Goal: Transaction & Acquisition: Purchase product/service

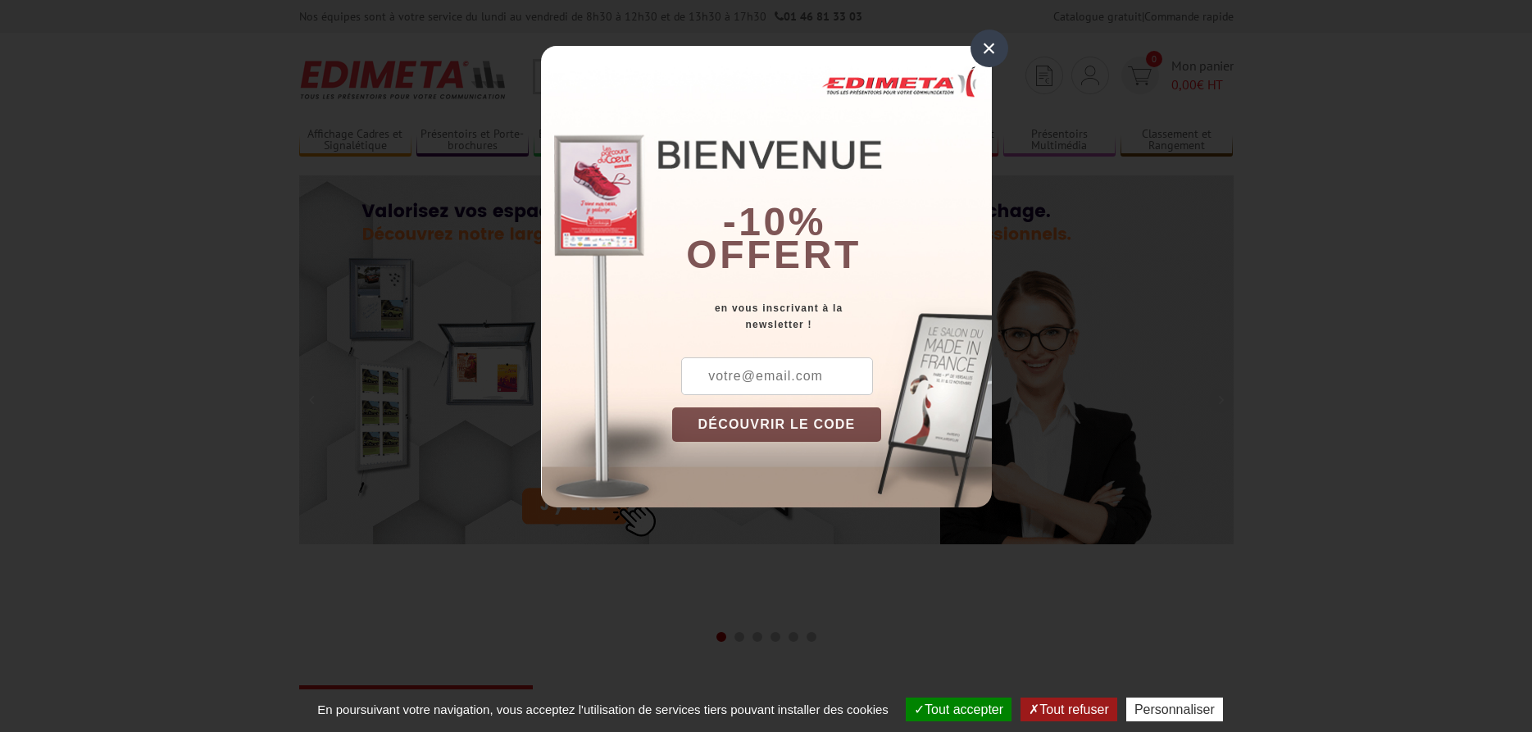
click at [994, 50] on div "×" at bounding box center [990, 49] width 38 height 38
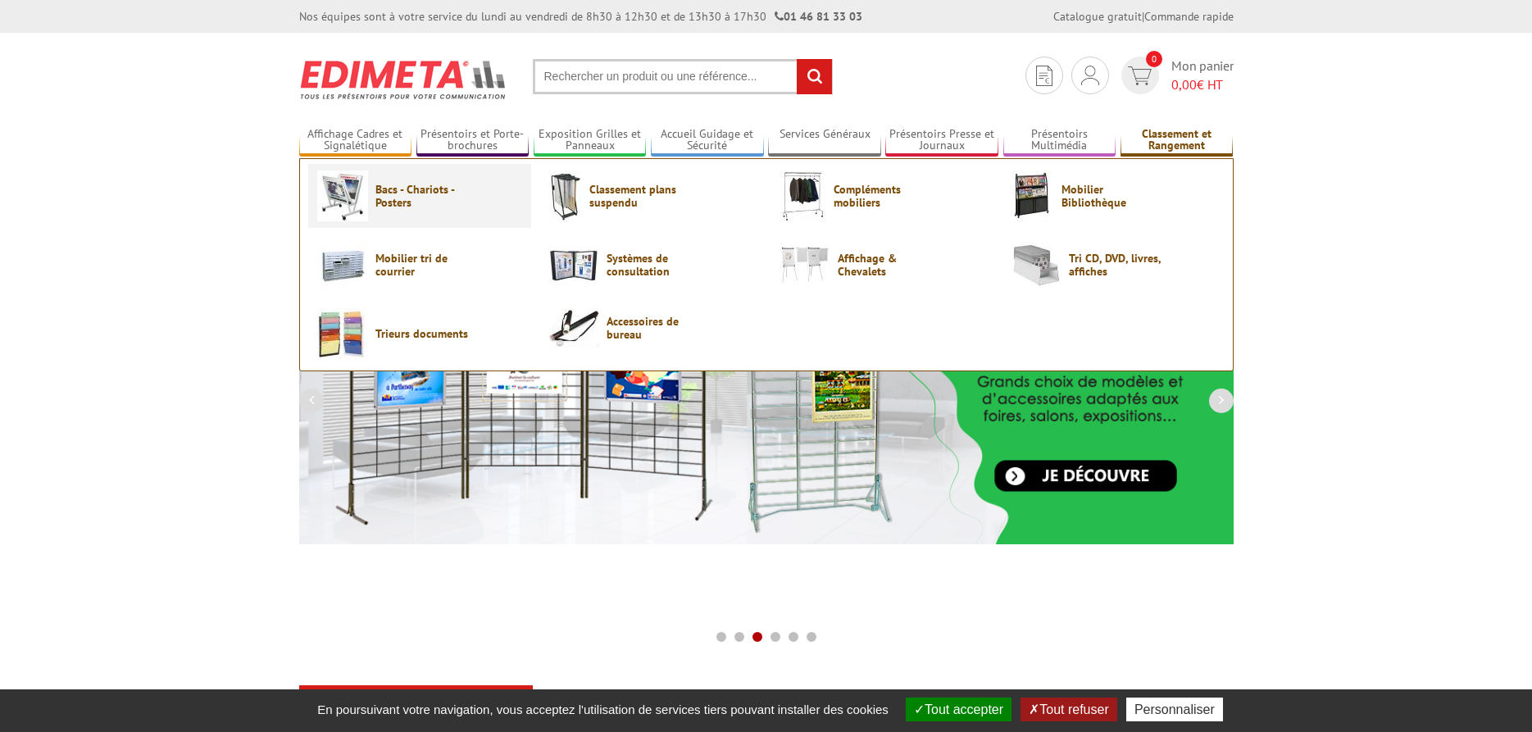
click at [409, 196] on span "Bacs - Chariots - Posters" at bounding box center [425, 196] width 98 height 26
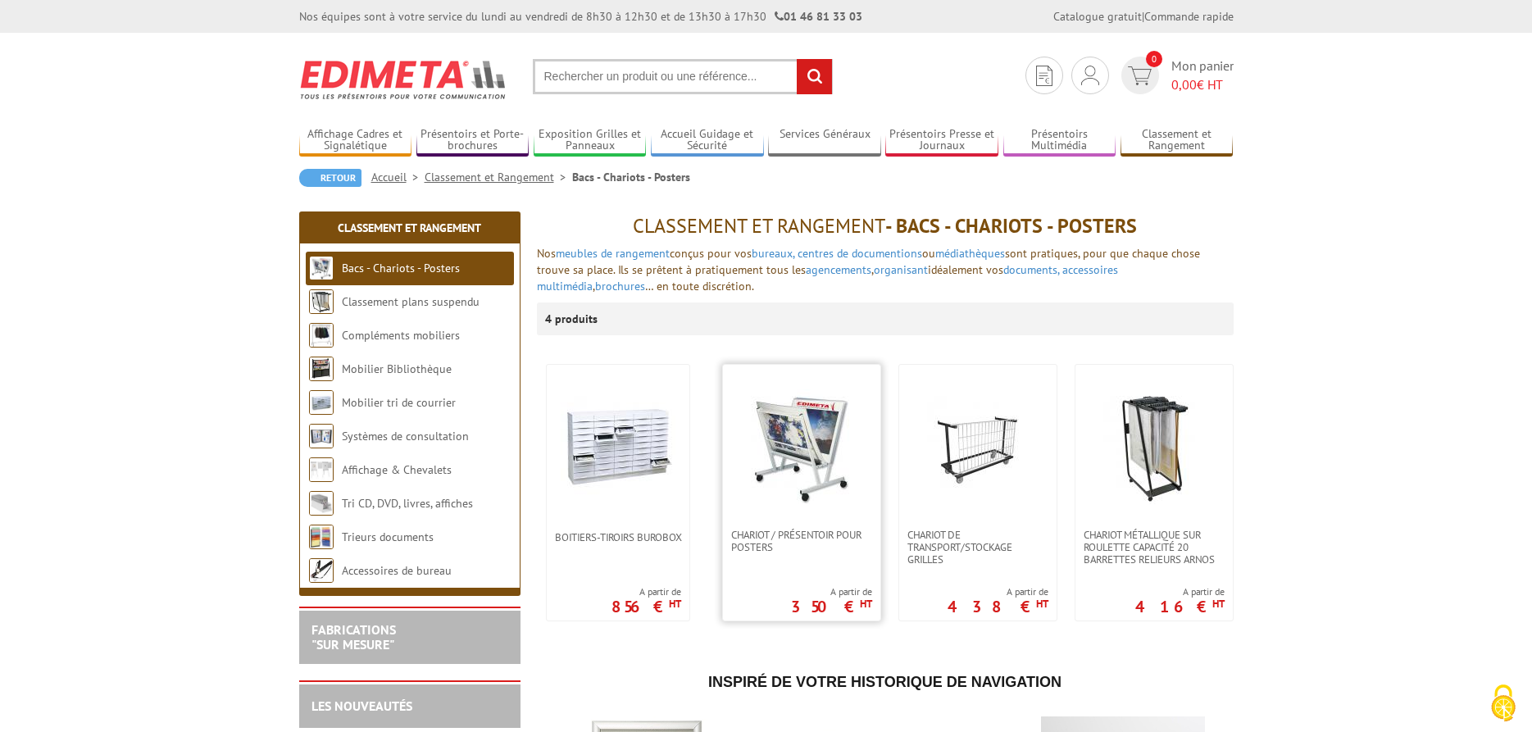
click at [812, 466] on img at bounding box center [802, 446] width 115 height 115
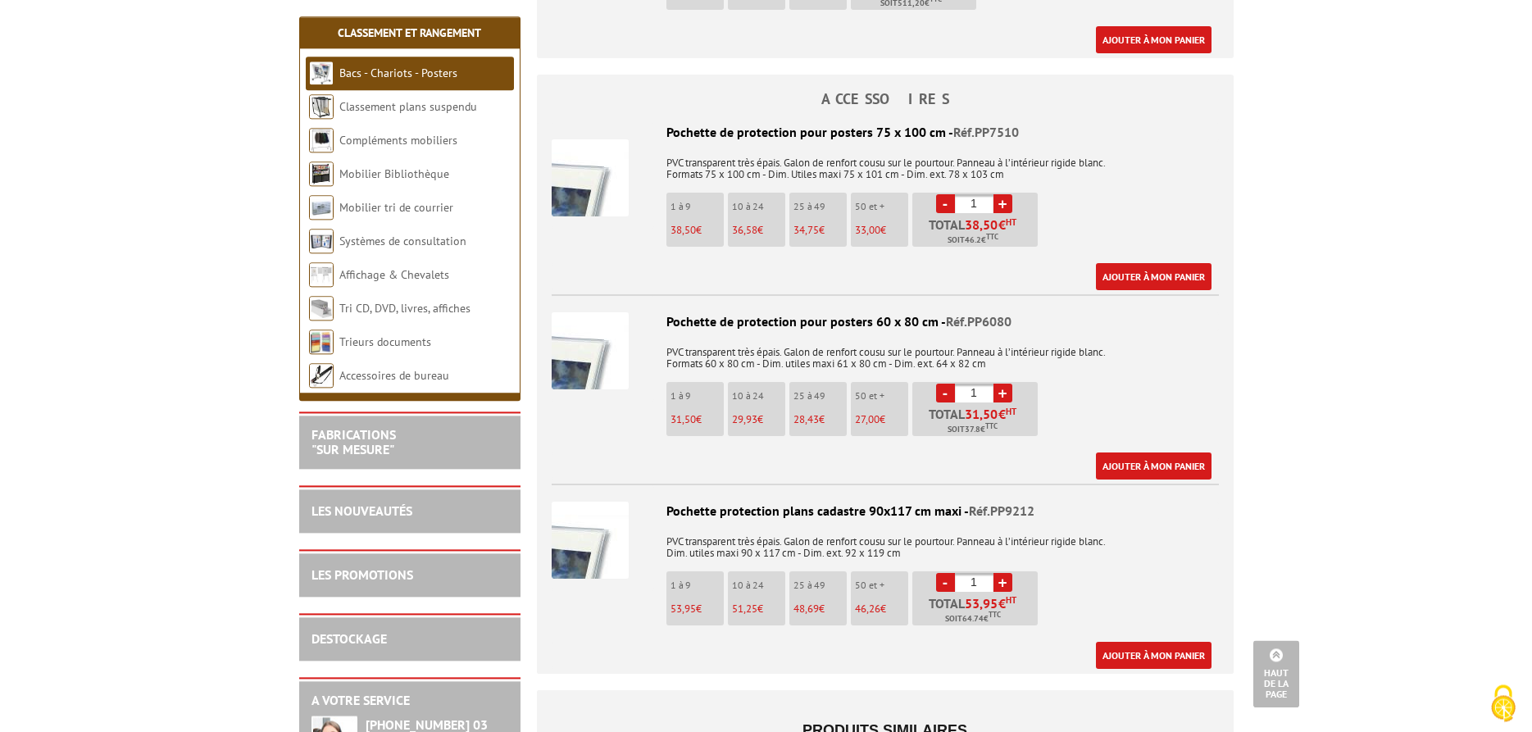
scroll to position [920, 0]
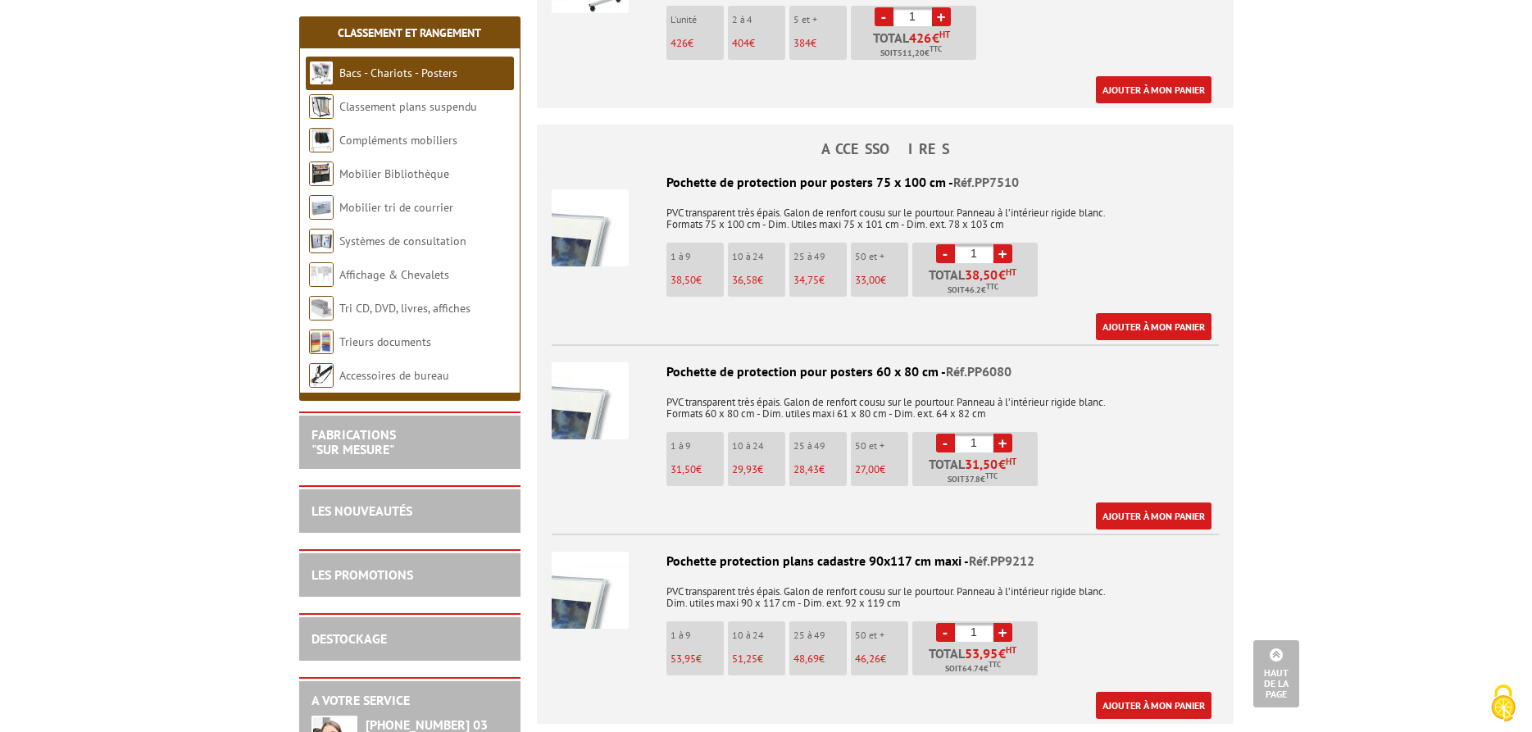
drag, startPoint x: 980, startPoint y: 253, endPoint x: 970, endPoint y: 254, distance: 10.0
click at [970, 254] on input "1" at bounding box center [974, 253] width 39 height 19
type input "5"
click at [1101, 241] on div "Pochette de protection pour posters 75 x 100 cm - Réf.PP7510 PVC transparent tr…" at bounding box center [885, 256] width 667 height 167
click at [1138, 324] on link "Ajouter à mon panier" at bounding box center [1154, 326] width 116 height 27
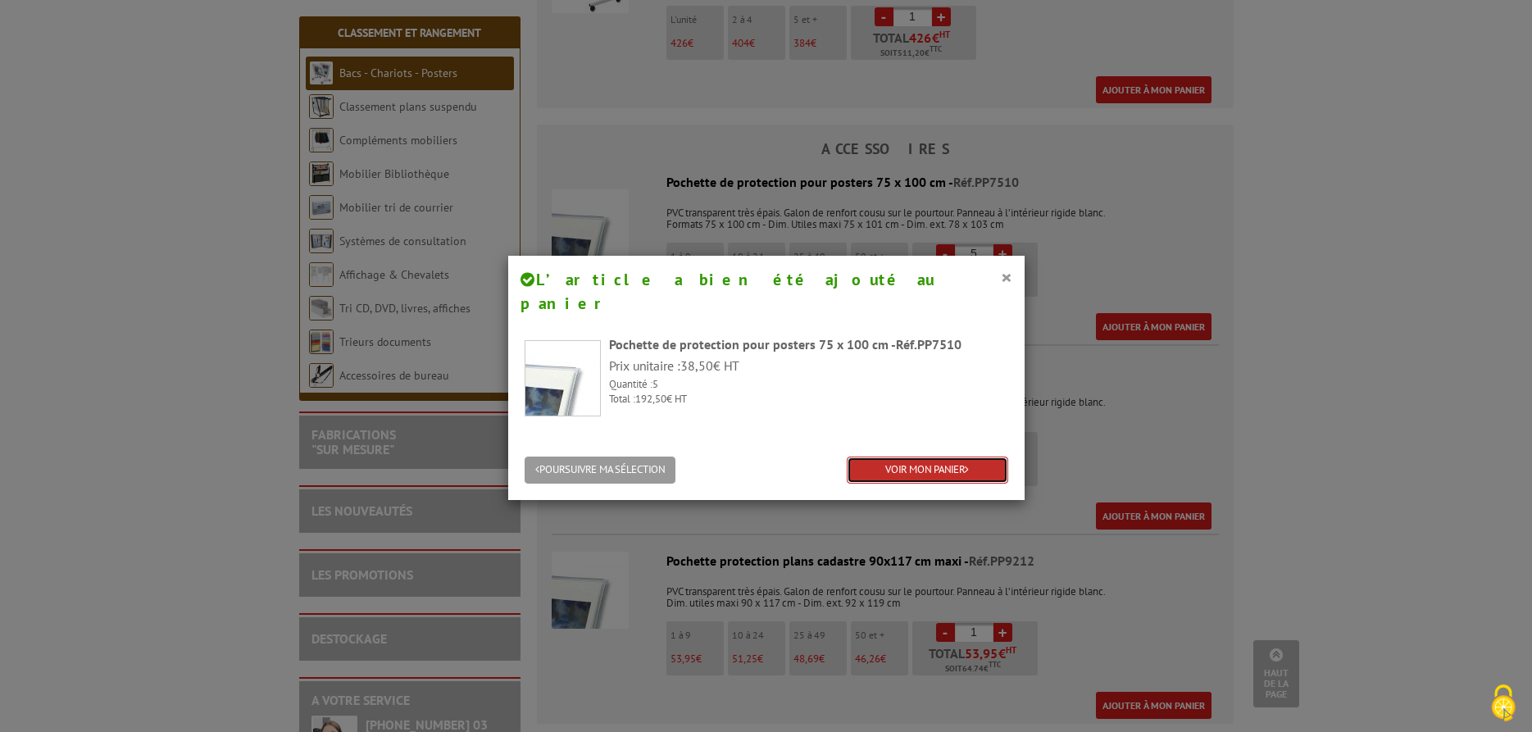
click at [913, 457] on link "VOIR MON PANIER" at bounding box center [928, 470] width 162 height 27
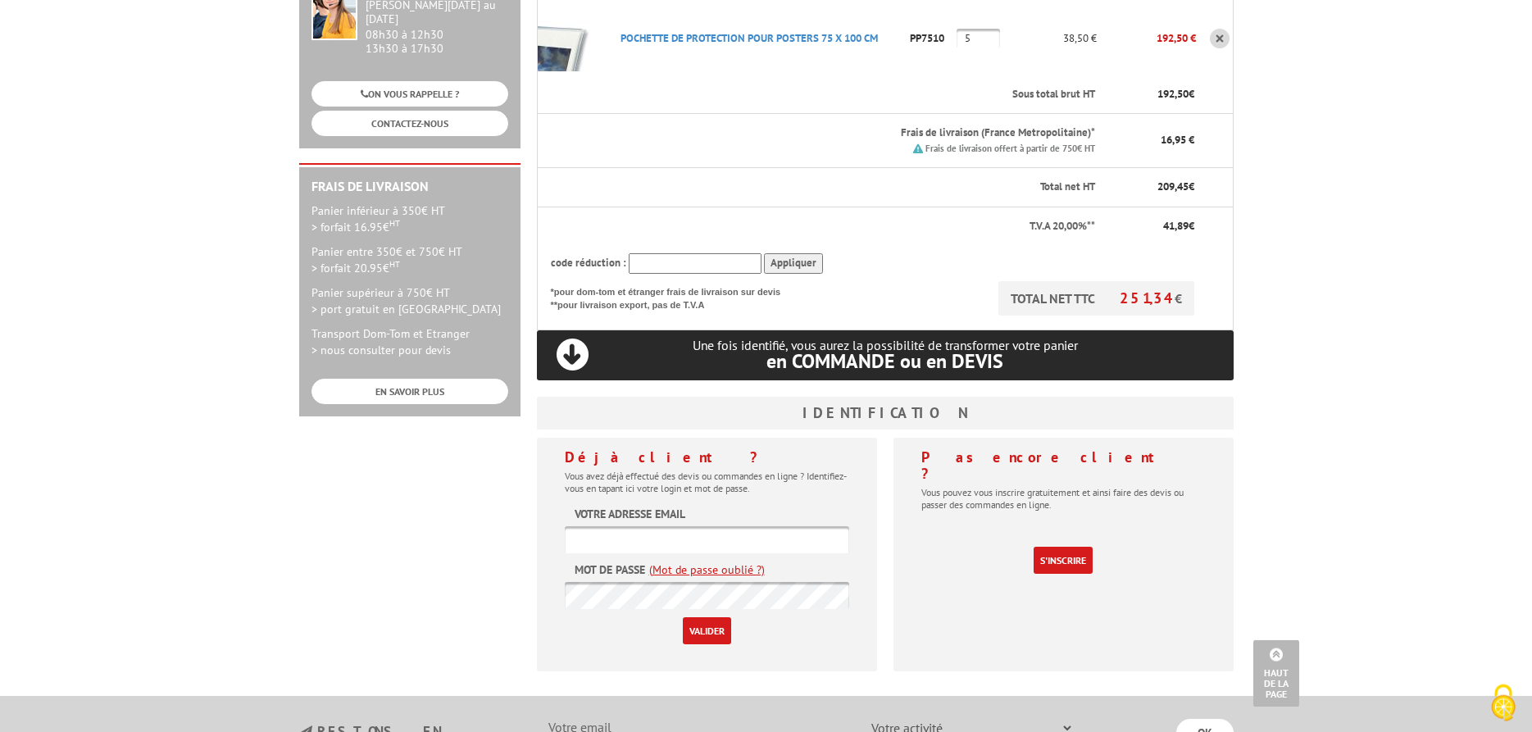
scroll to position [167, 0]
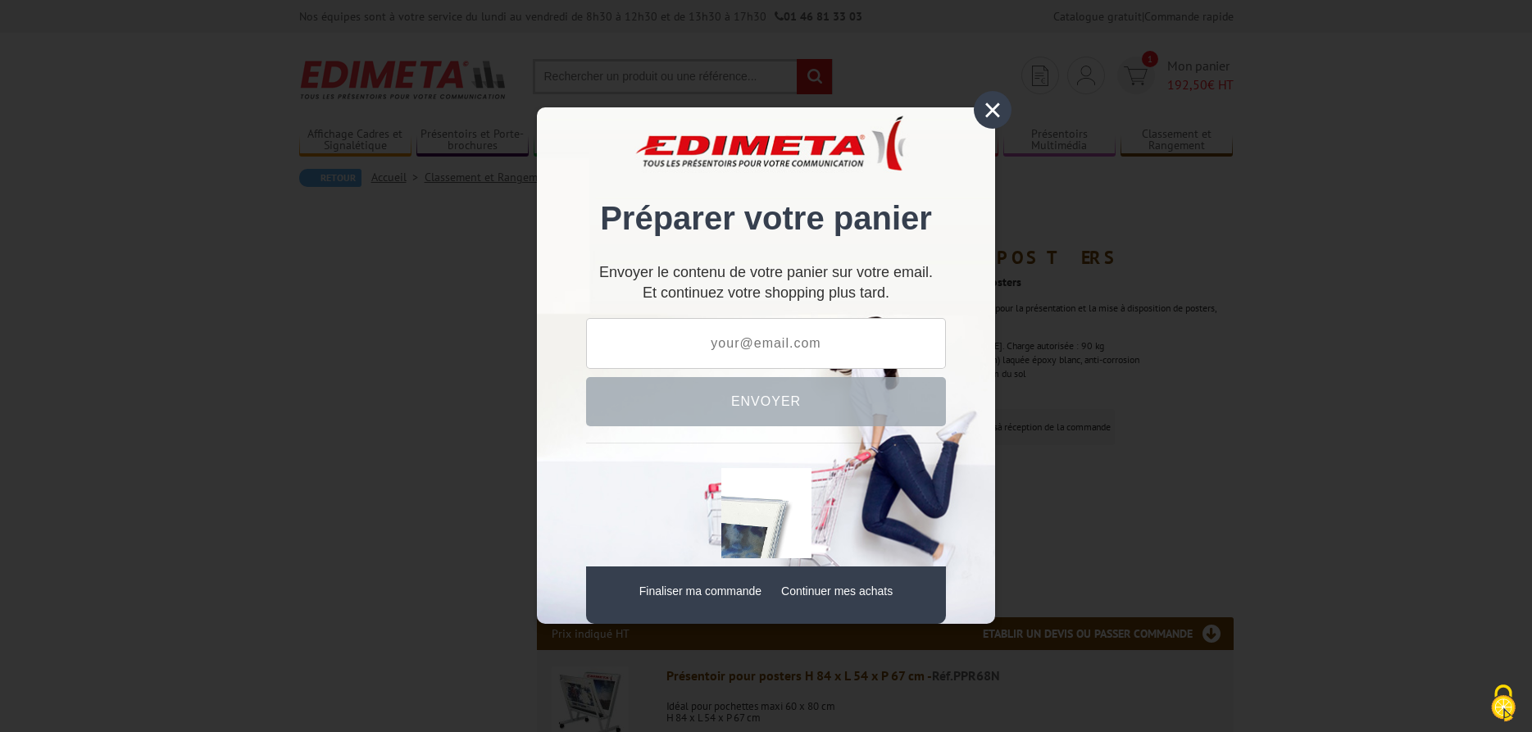
scroll to position [920, 0]
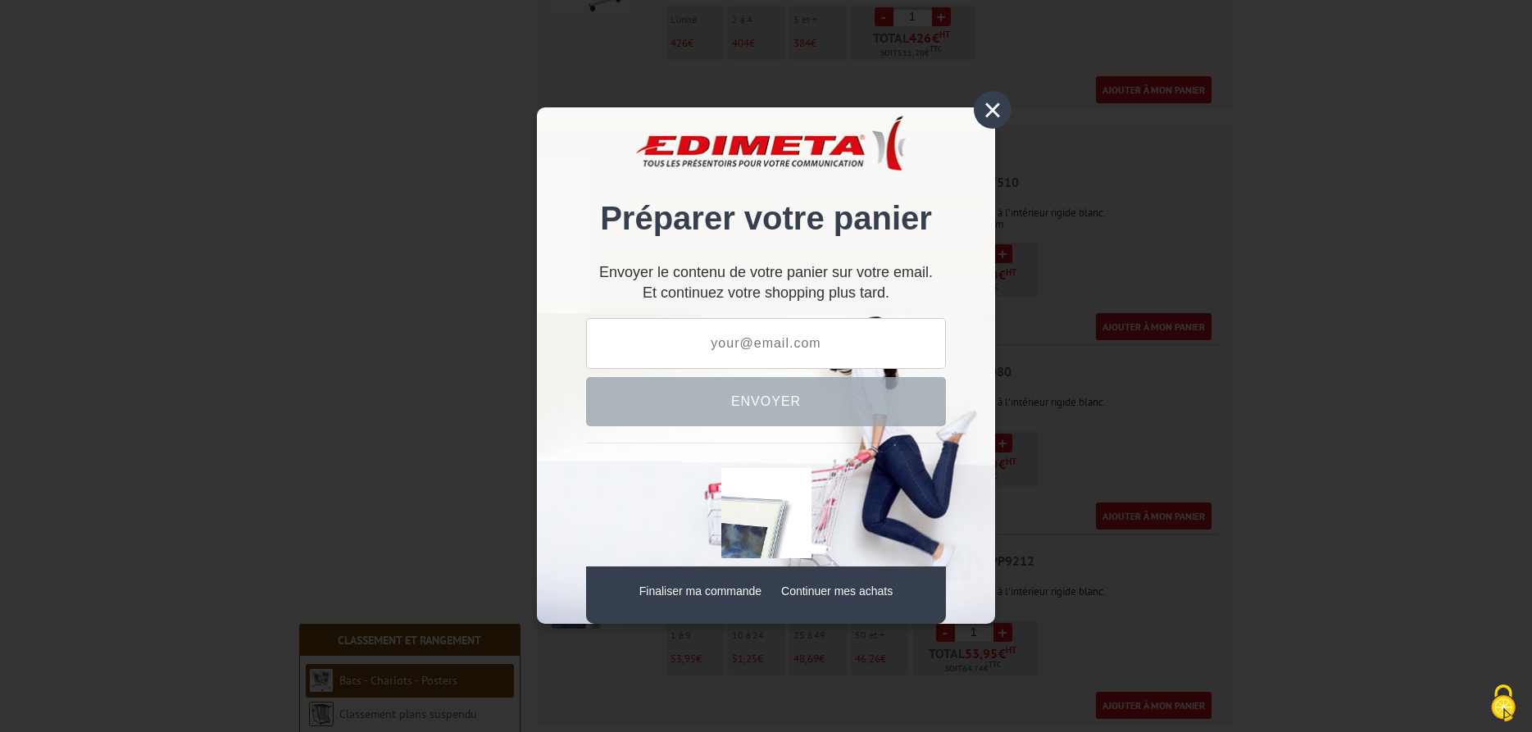
click at [978, 113] on div "×" at bounding box center [993, 110] width 38 height 38
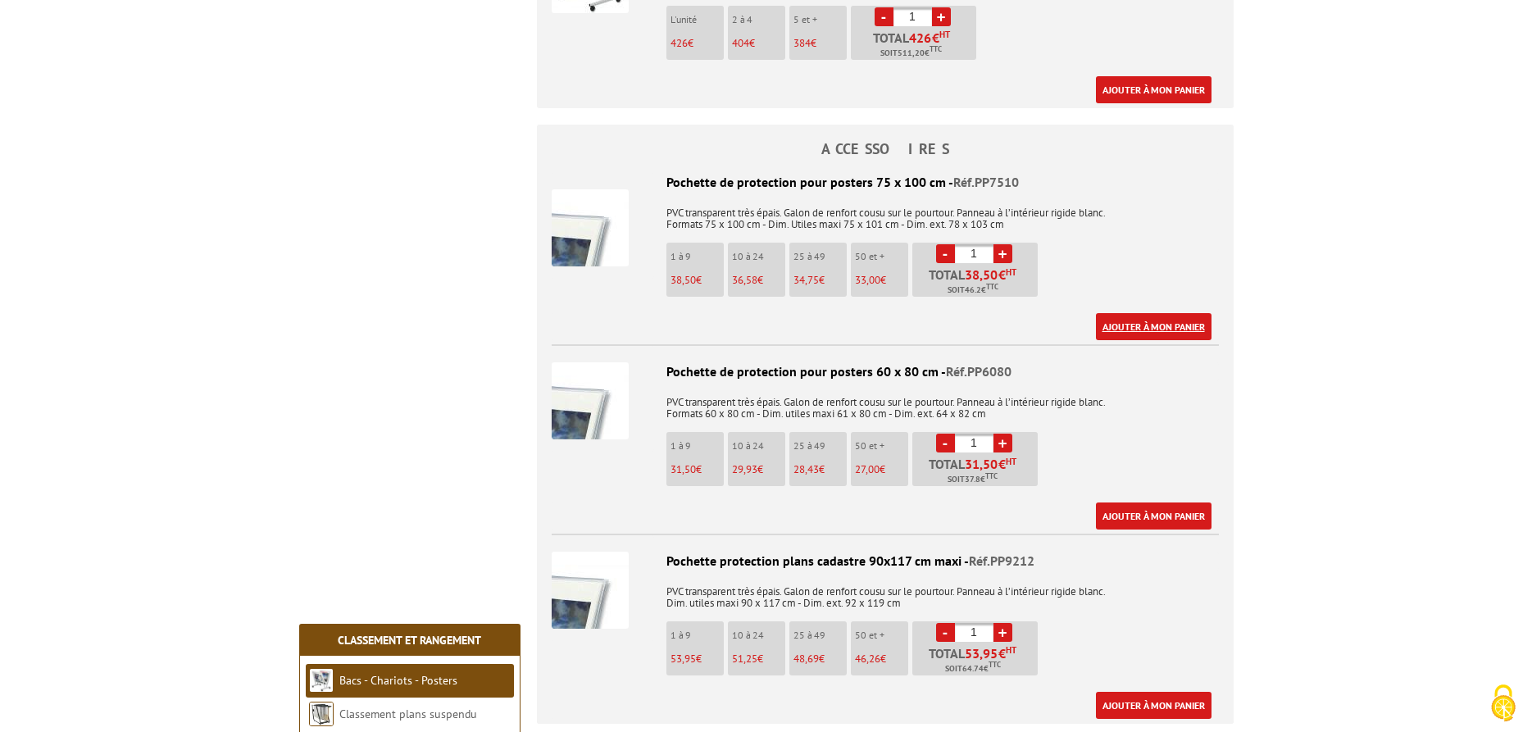
click at [1125, 324] on link "Ajouter à mon panier" at bounding box center [1154, 326] width 116 height 27
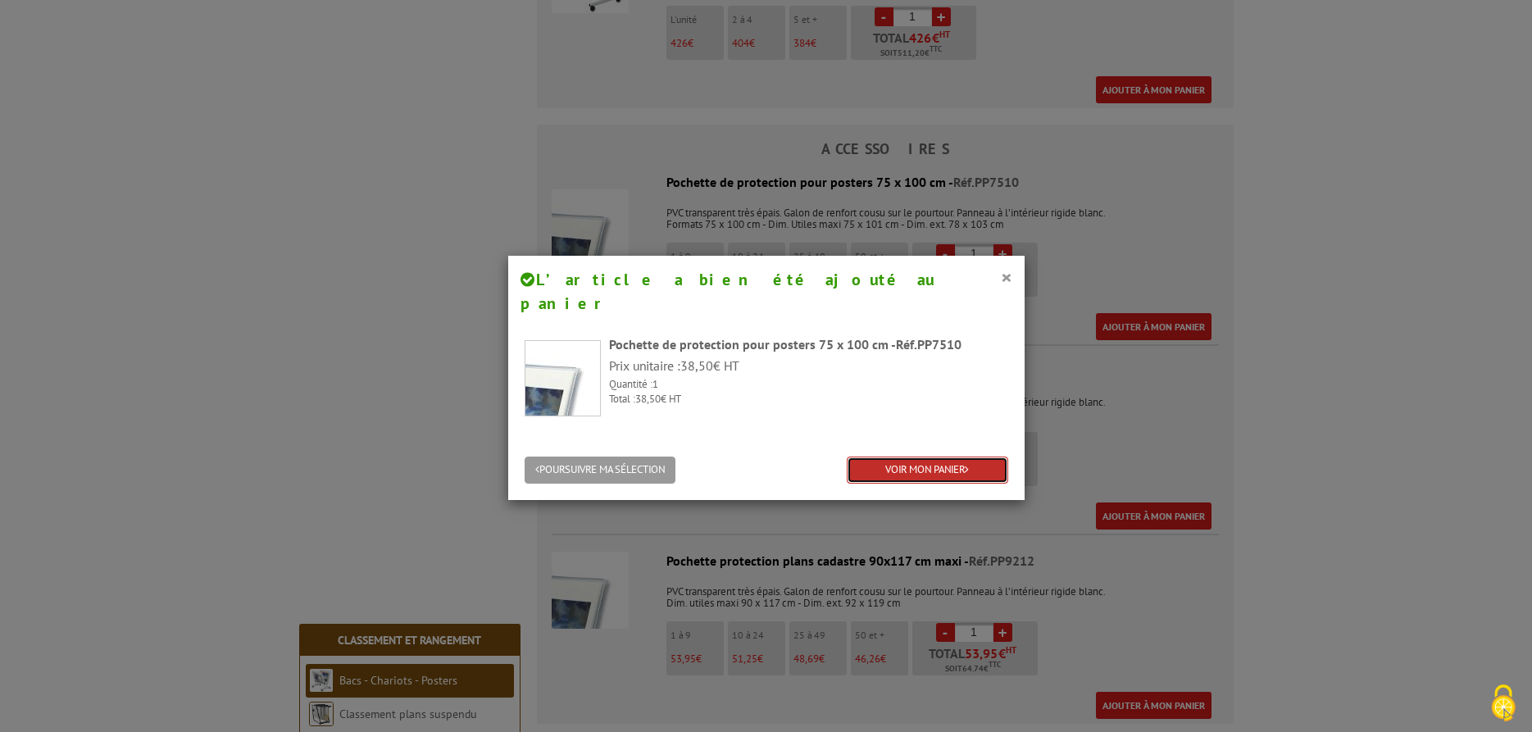
click at [956, 457] on link "VOIR MON PANIER" at bounding box center [928, 470] width 162 height 27
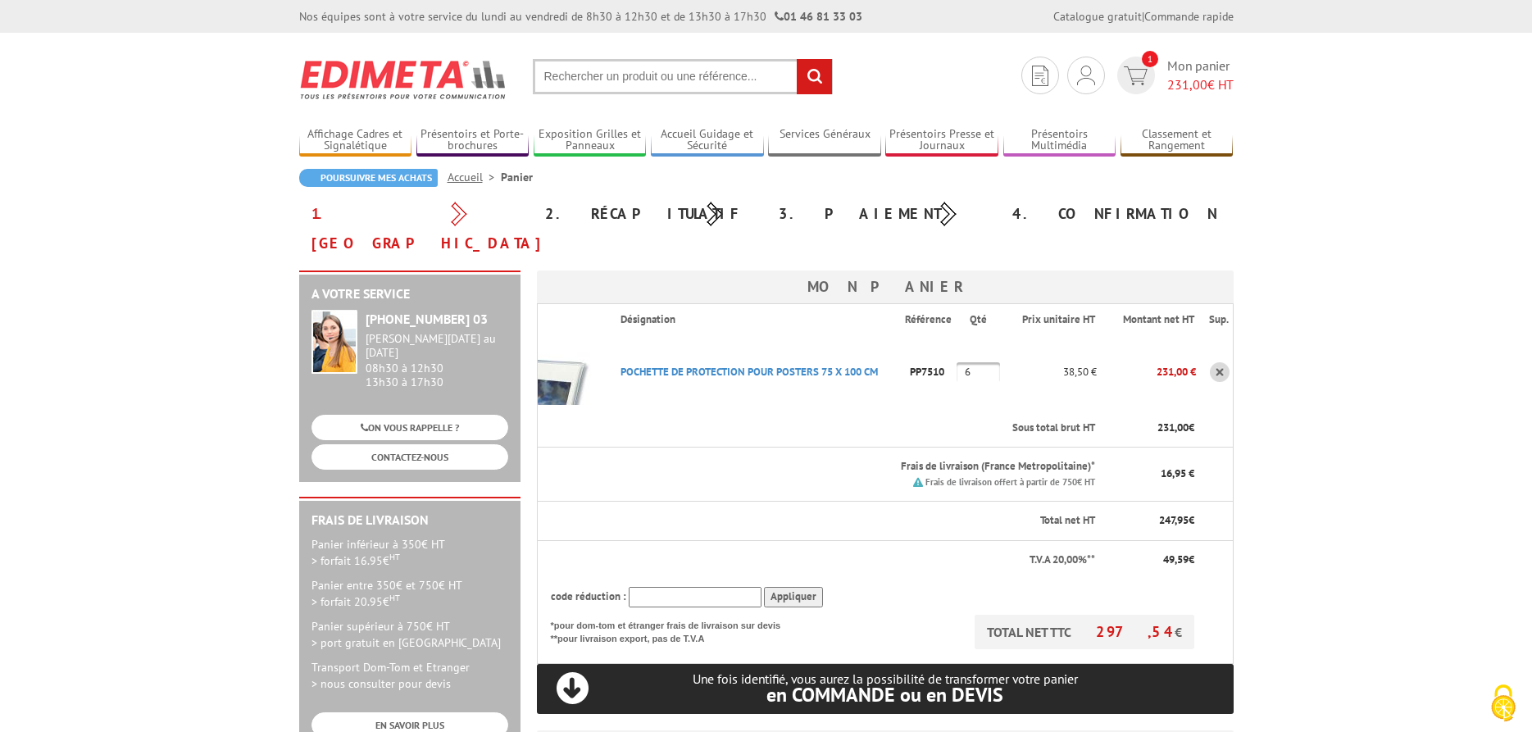
drag, startPoint x: 975, startPoint y: 341, endPoint x: 938, endPoint y: 344, distance: 37.0
click at [957, 362] on input "6" at bounding box center [978, 372] width 43 height 20
type input "1"
click at [806, 464] on th "Frais de livraison (France Metropolitaine)* Frais de livraison offert à partir …" at bounding box center [853, 475] width 490 height 54
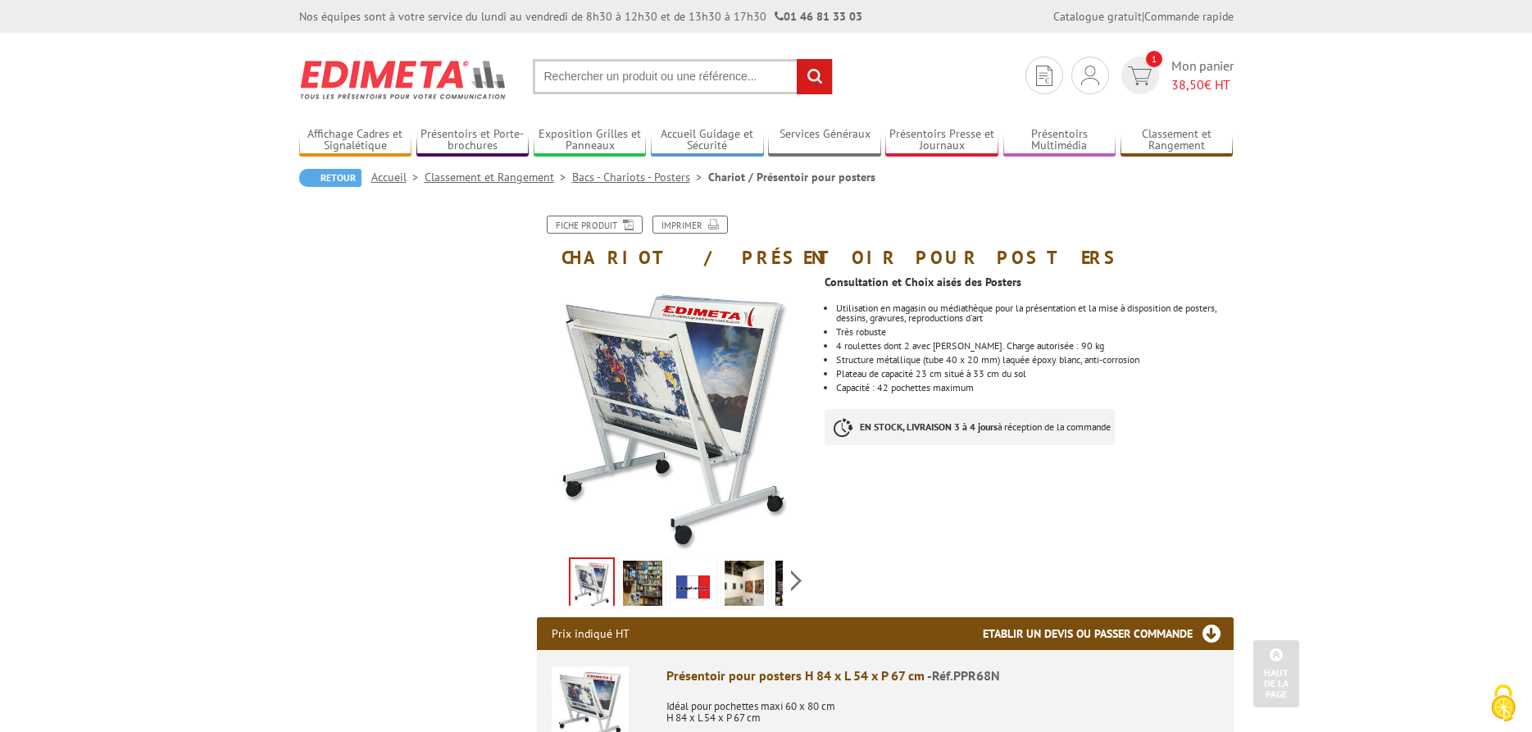
scroll to position [920, 0]
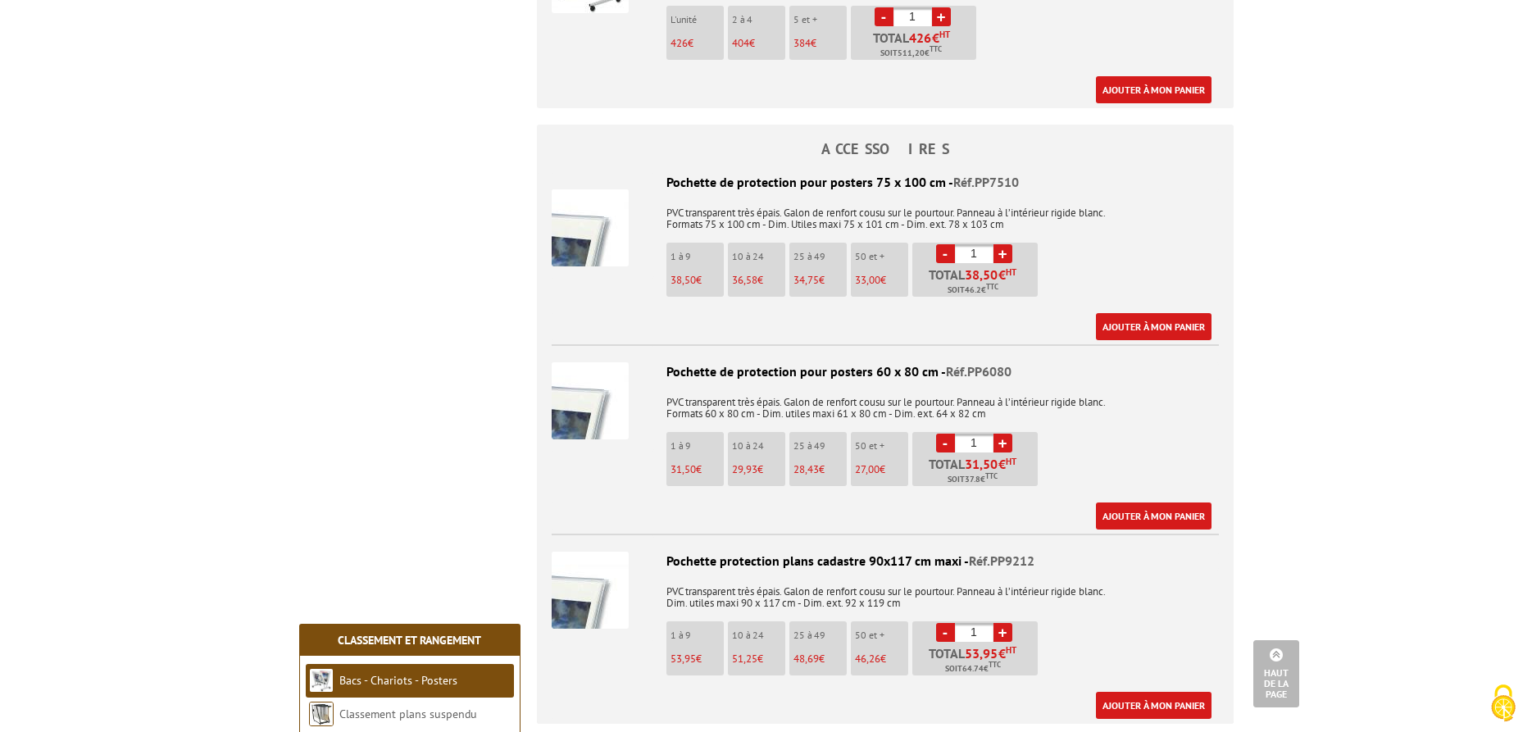
drag, startPoint x: 977, startPoint y: 439, endPoint x: 962, endPoint y: 440, distance: 14.8
click at [962, 440] on input "1" at bounding box center [974, 443] width 39 height 19
drag, startPoint x: 977, startPoint y: 252, endPoint x: 957, endPoint y: 253, distance: 19.7
click at [957, 253] on input "1" at bounding box center [974, 253] width 39 height 19
drag, startPoint x: 980, startPoint y: 253, endPoint x: 962, endPoint y: 253, distance: 18.0
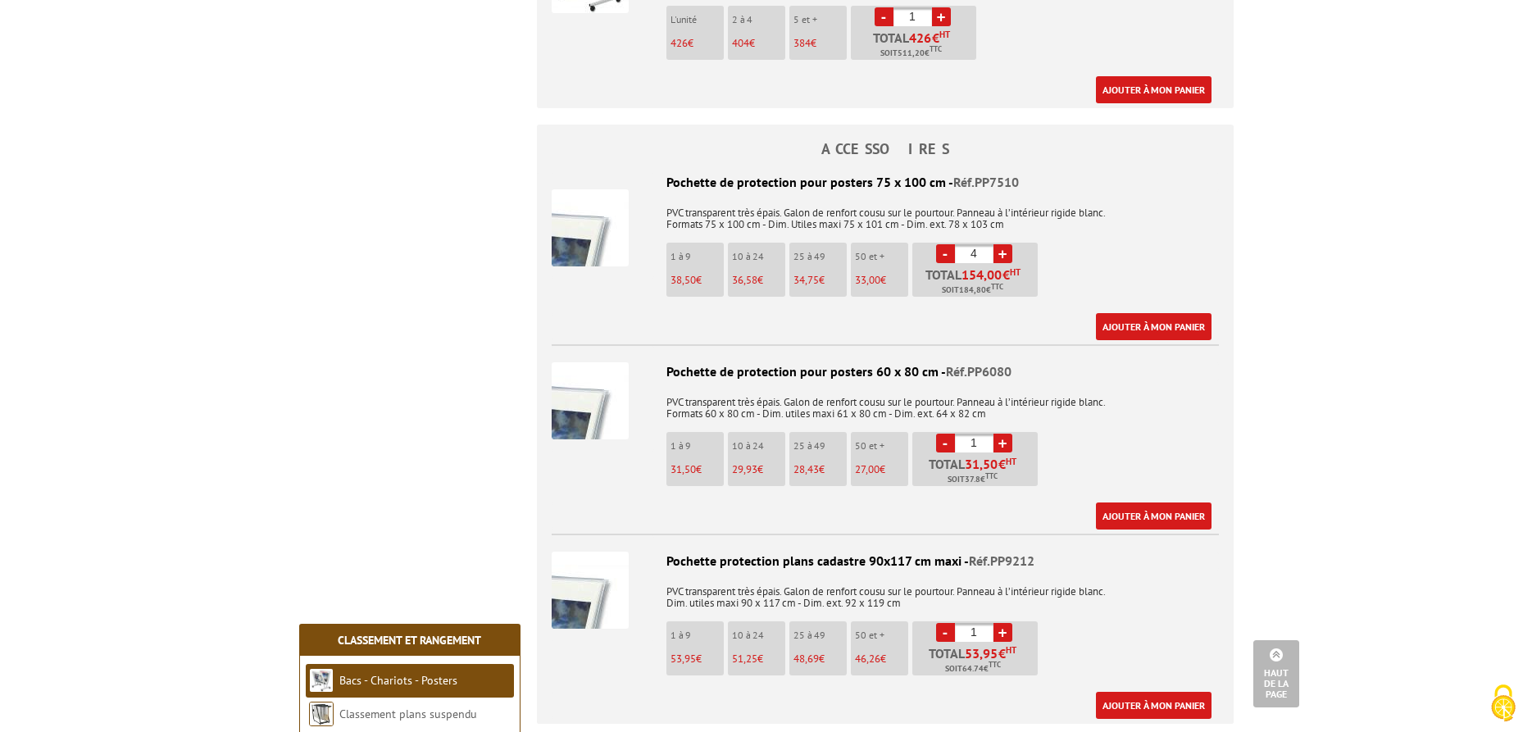
click at [962, 253] on input "4" at bounding box center [974, 253] width 39 height 19
type input "0"
click at [968, 445] on input "1" at bounding box center [974, 443] width 39 height 19
type input "4"
click at [1168, 508] on link "Ajouter à mon panier" at bounding box center [1154, 516] width 116 height 27
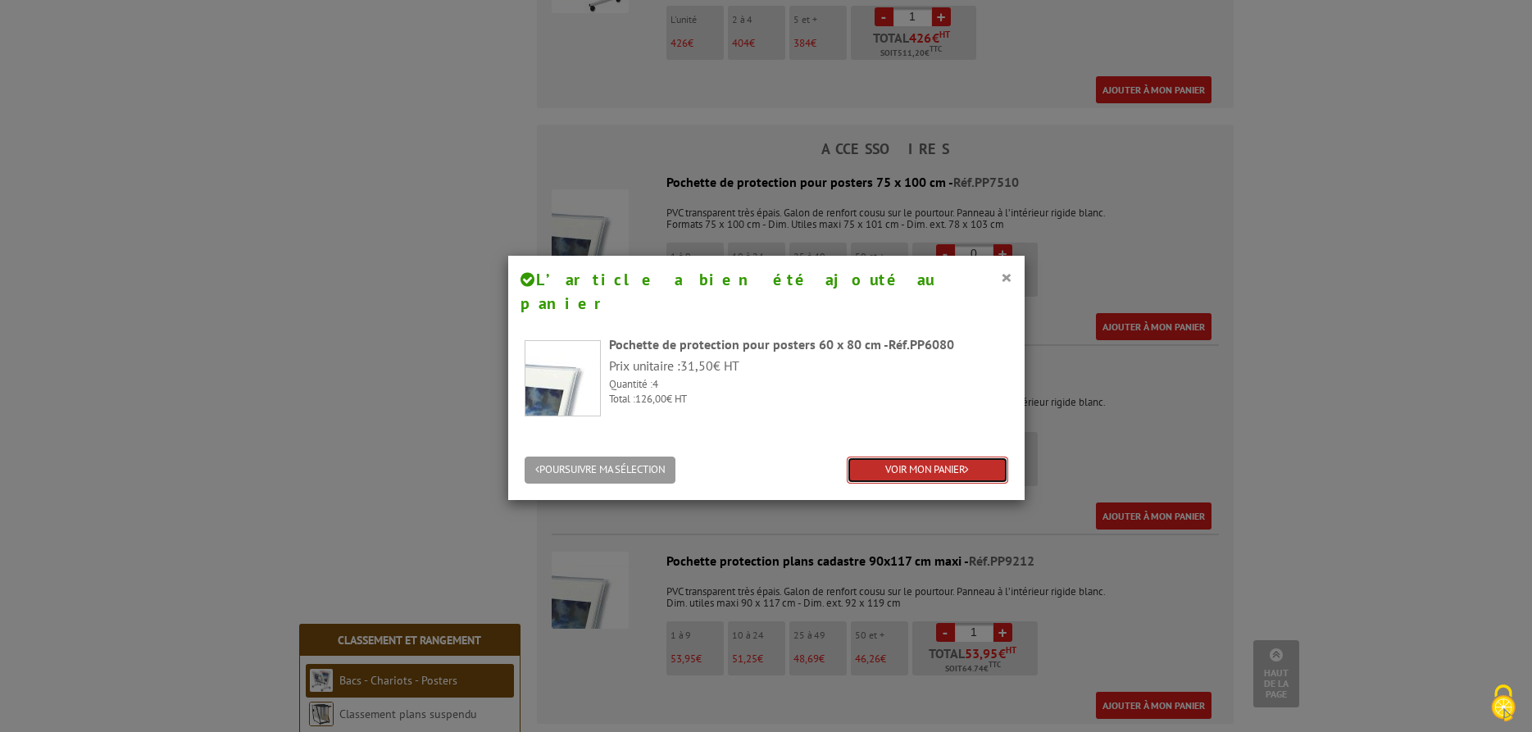
click at [907, 457] on link "VOIR MON PANIER" at bounding box center [928, 470] width 162 height 27
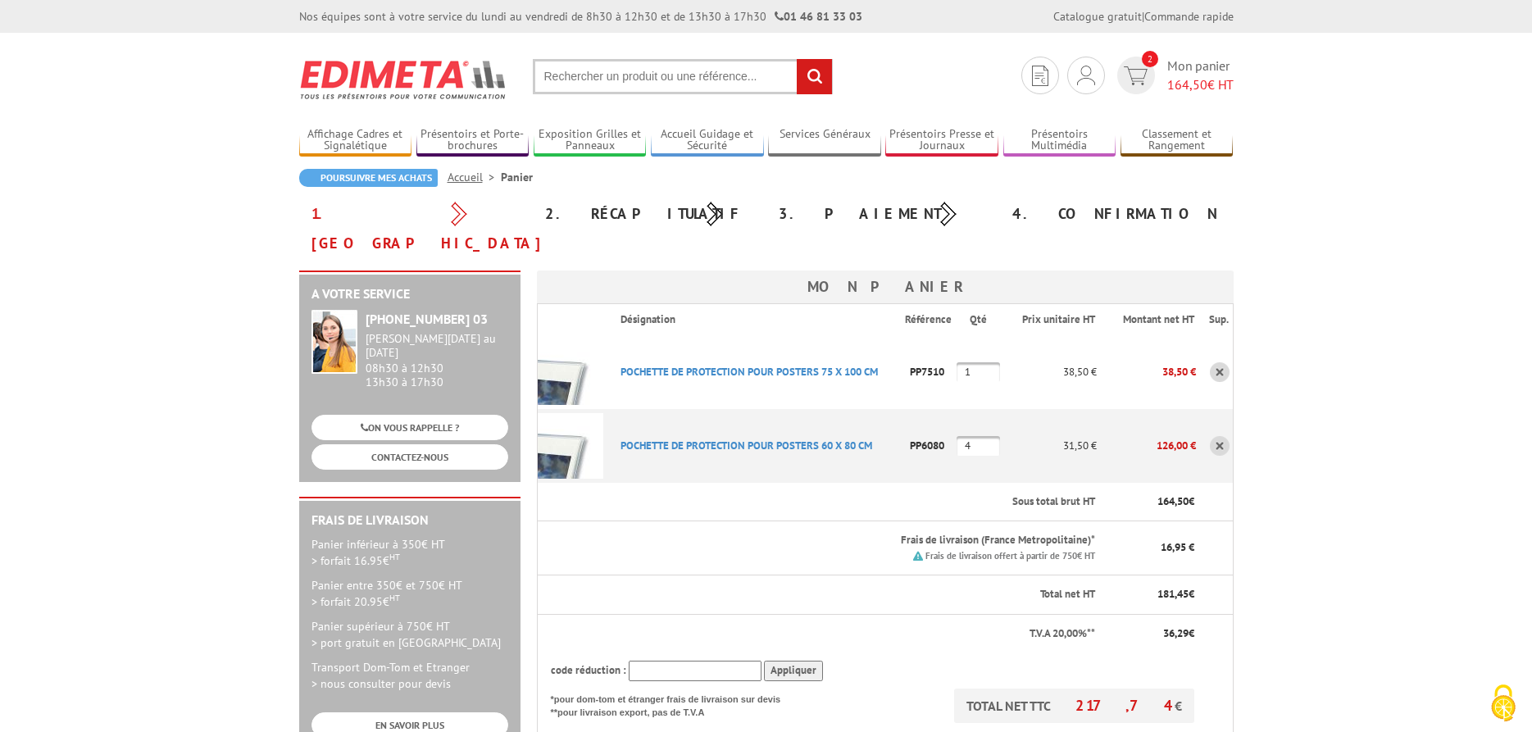
click at [978, 436] on input "4" at bounding box center [978, 446] width 43 height 20
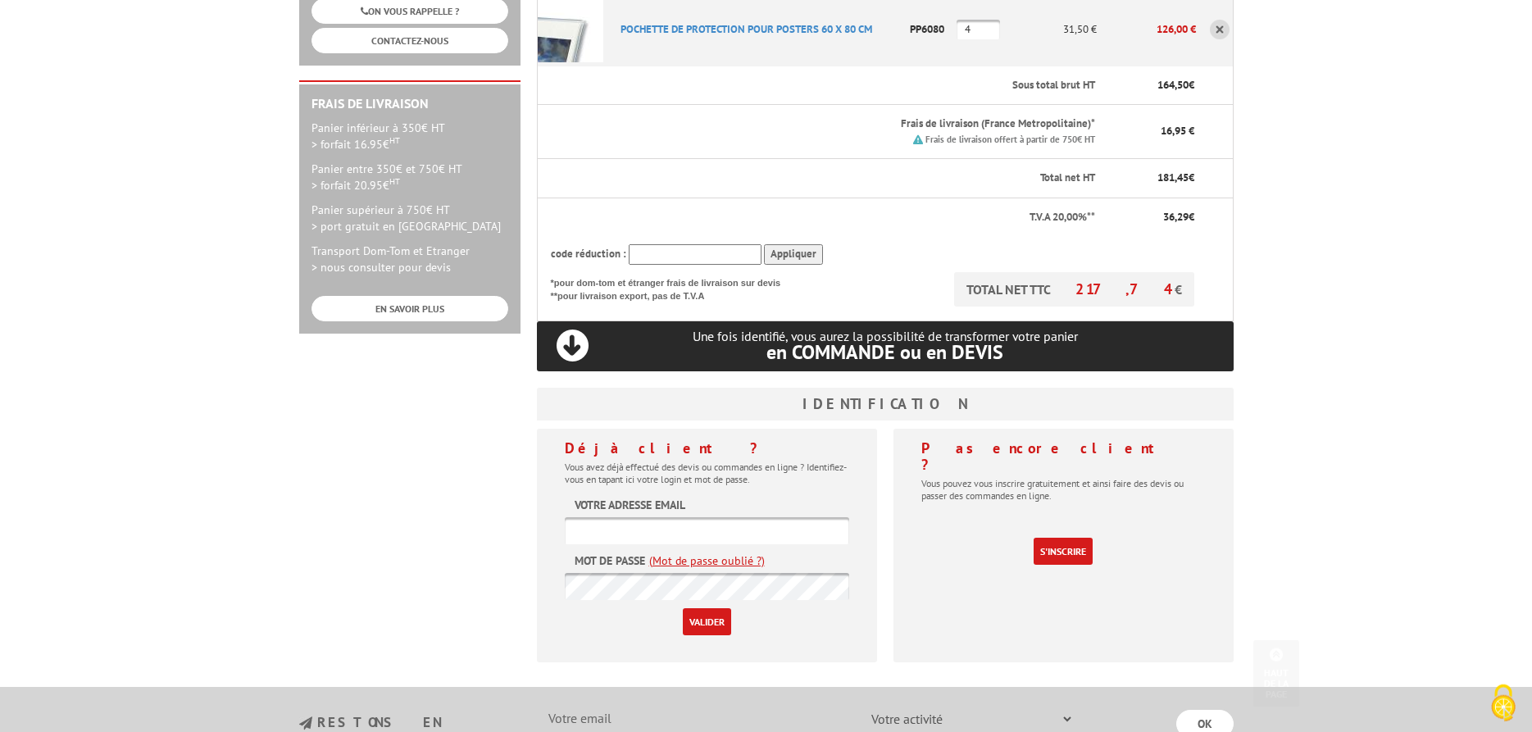
scroll to position [585, 0]
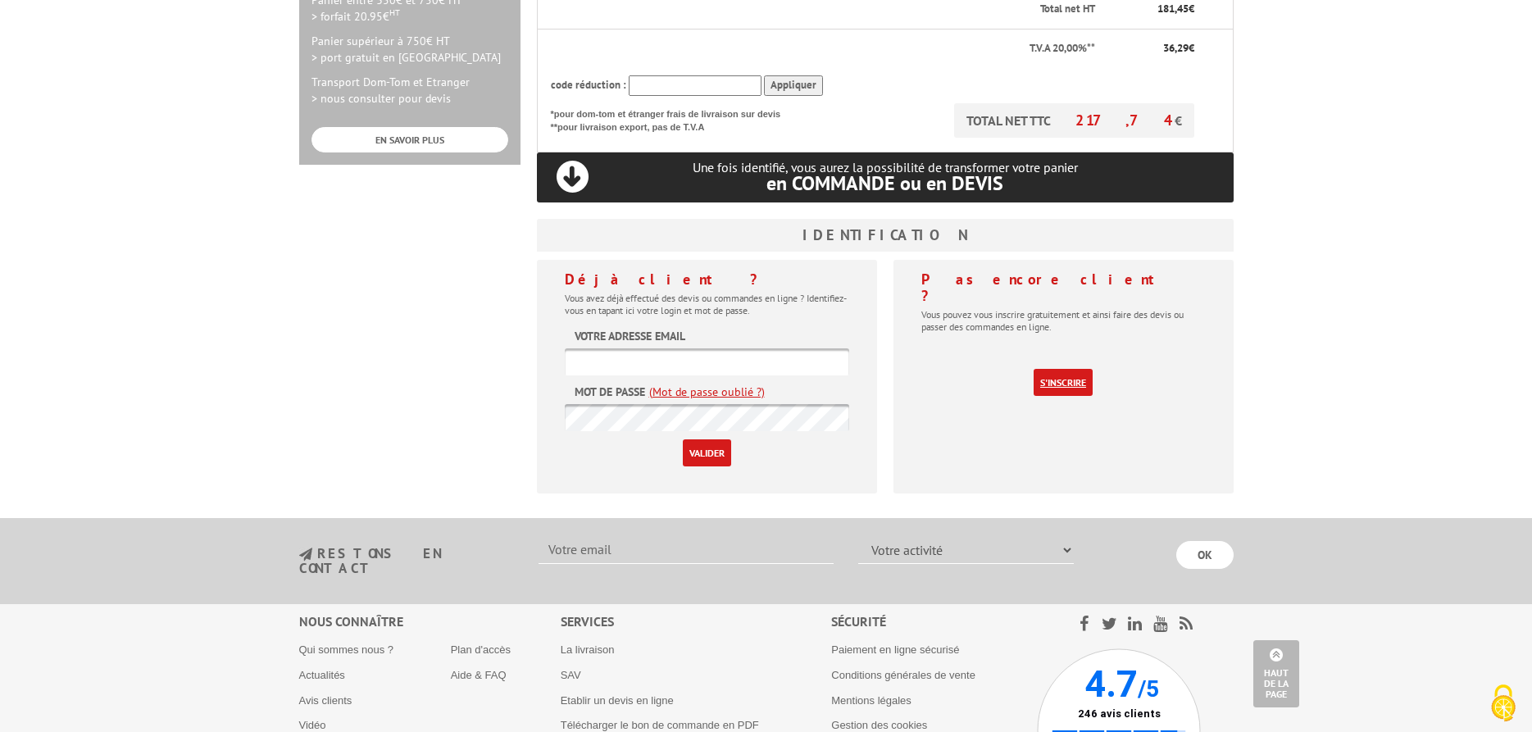
click at [1067, 369] on link "S'inscrire" at bounding box center [1063, 382] width 59 height 27
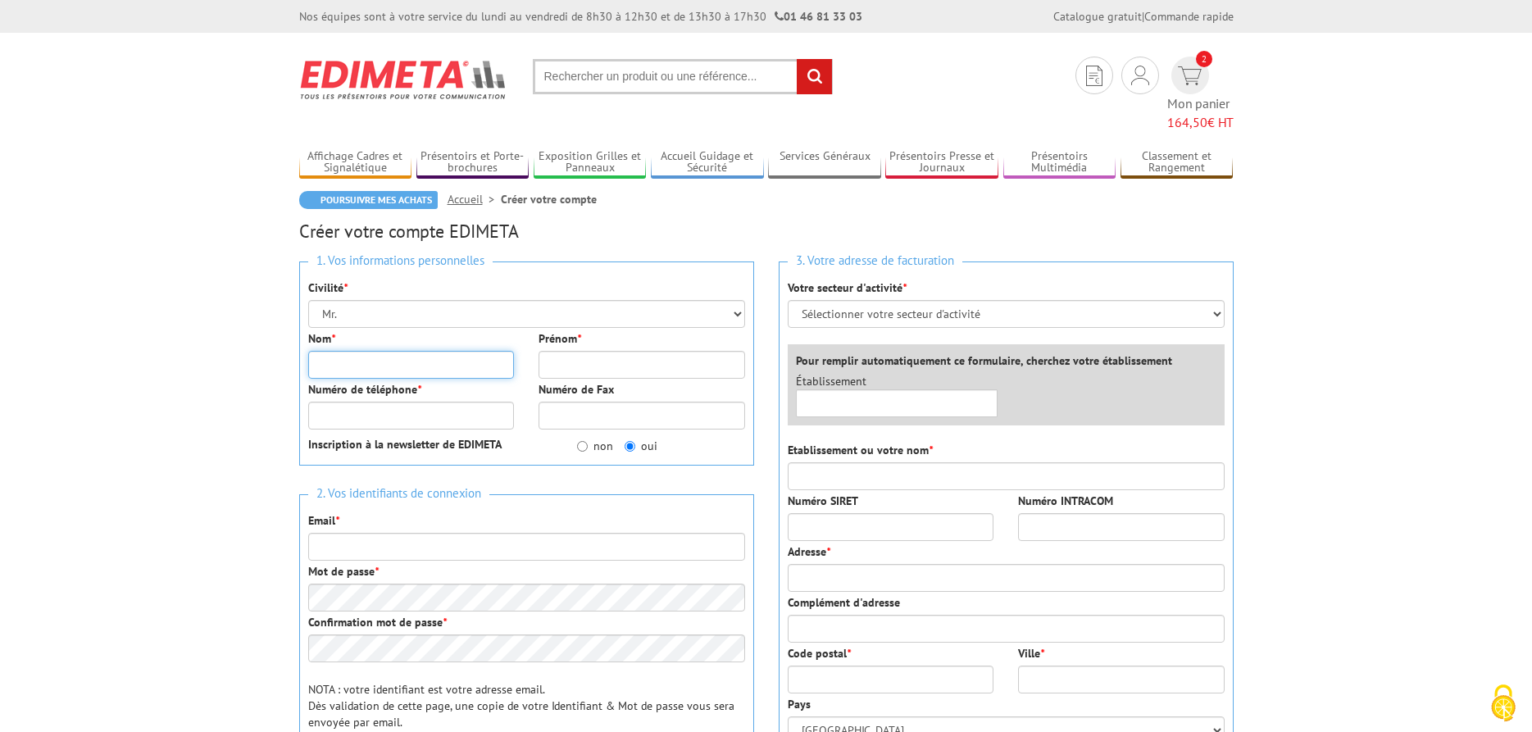
click at [361, 351] on input "Nom *" at bounding box center [411, 365] width 207 height 28
type input "[PERSON_NAME]"
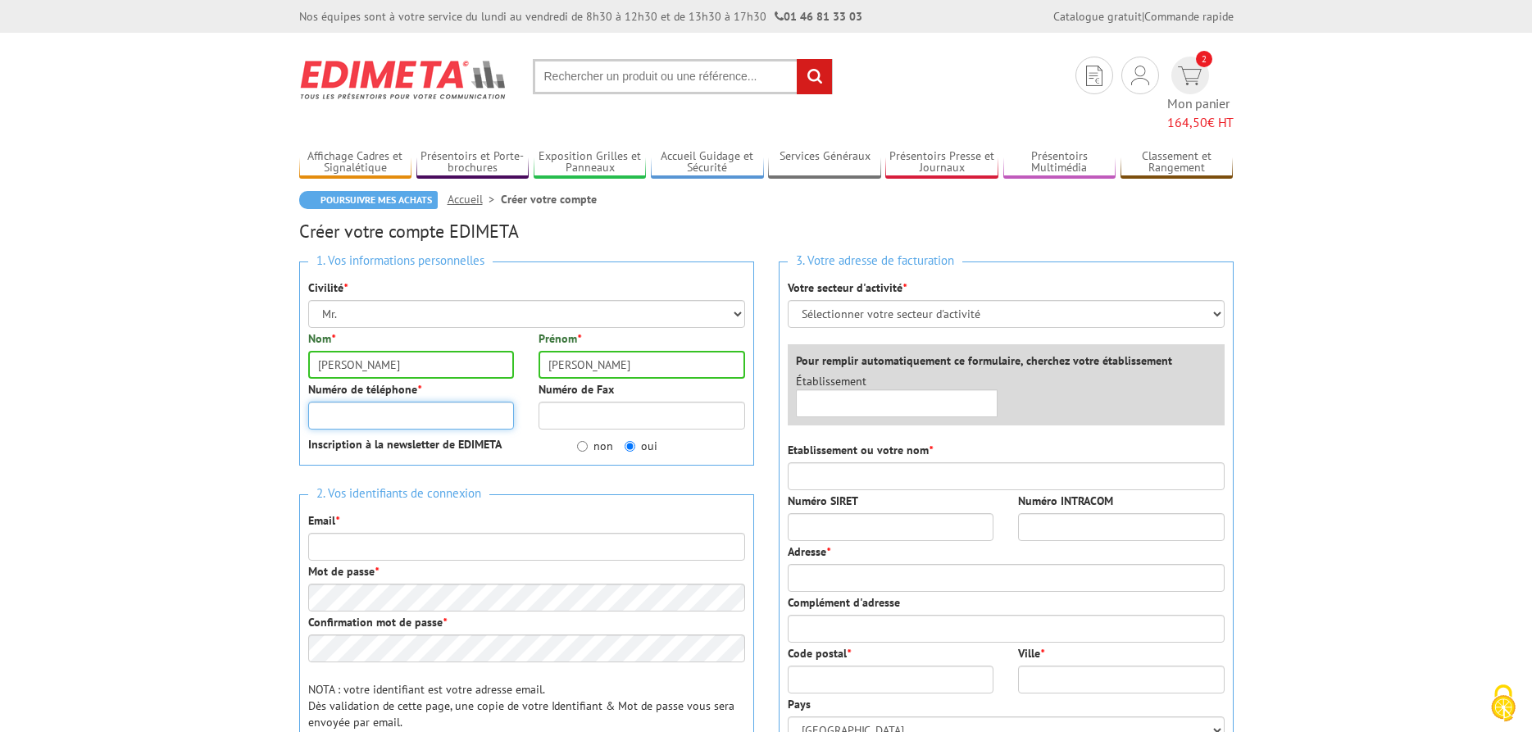
click at [430, 402] on input "Numéro de téléphone *" at bounding box center [411, 416] width 207 height 28
type input "0486636879"
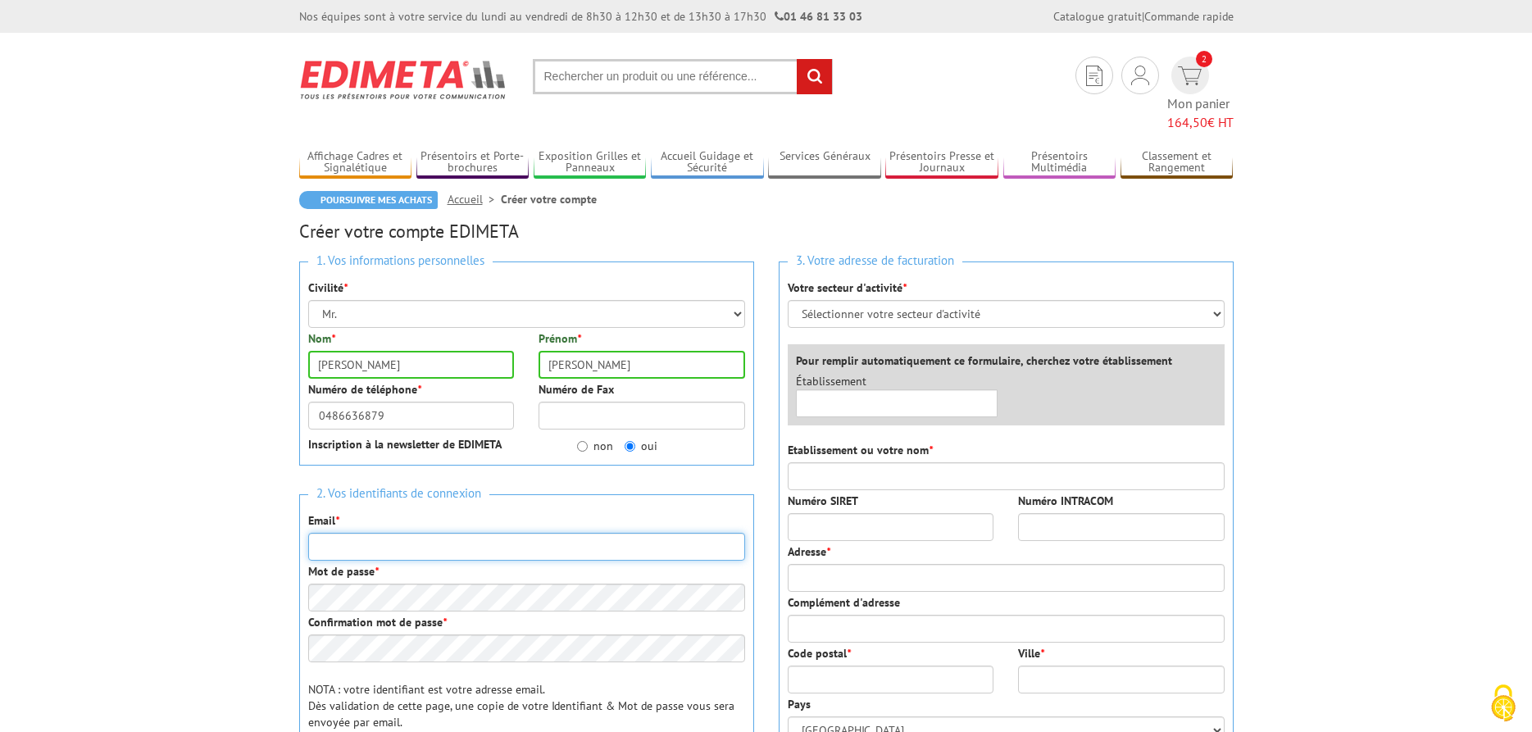
click at [425, 533] on input "Email *" at bounding box center [526, 547] width 437 height 28
type input "[EMAIL_ADDRESS][DOMAIN_NAME]"
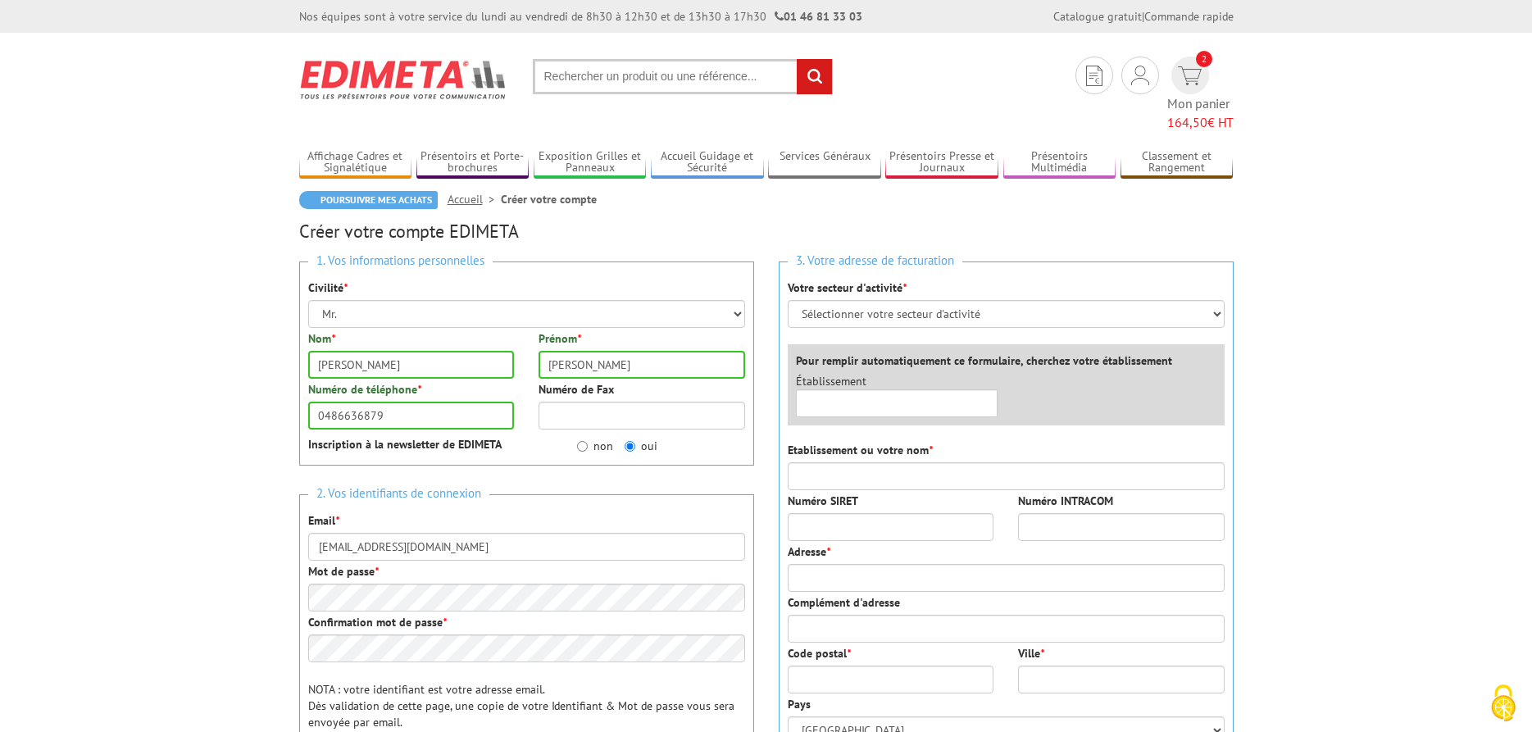
click at [476, 590] on div "2. Vos identifiants de connexion Email * [EMAIL_ADDRESS][DOMAIN_NAME] Mot de pa…" at bounding box center [526, 621] width 455 height 254
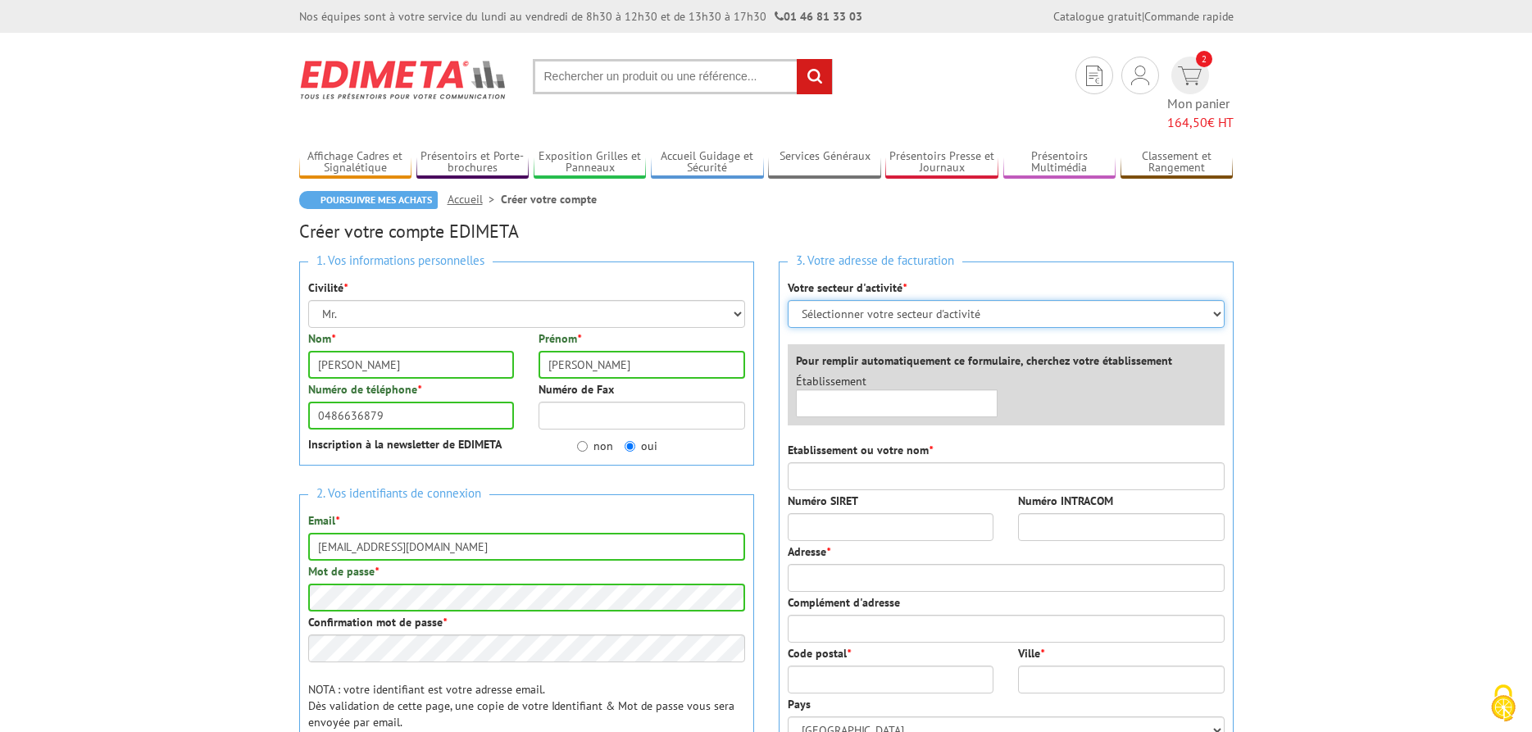
click at [788, 300] on select "Sélectionner votre secteur d'activité Administrations et collectivités Magasins…" at bounding box center [1006, 314] width 437 height 28
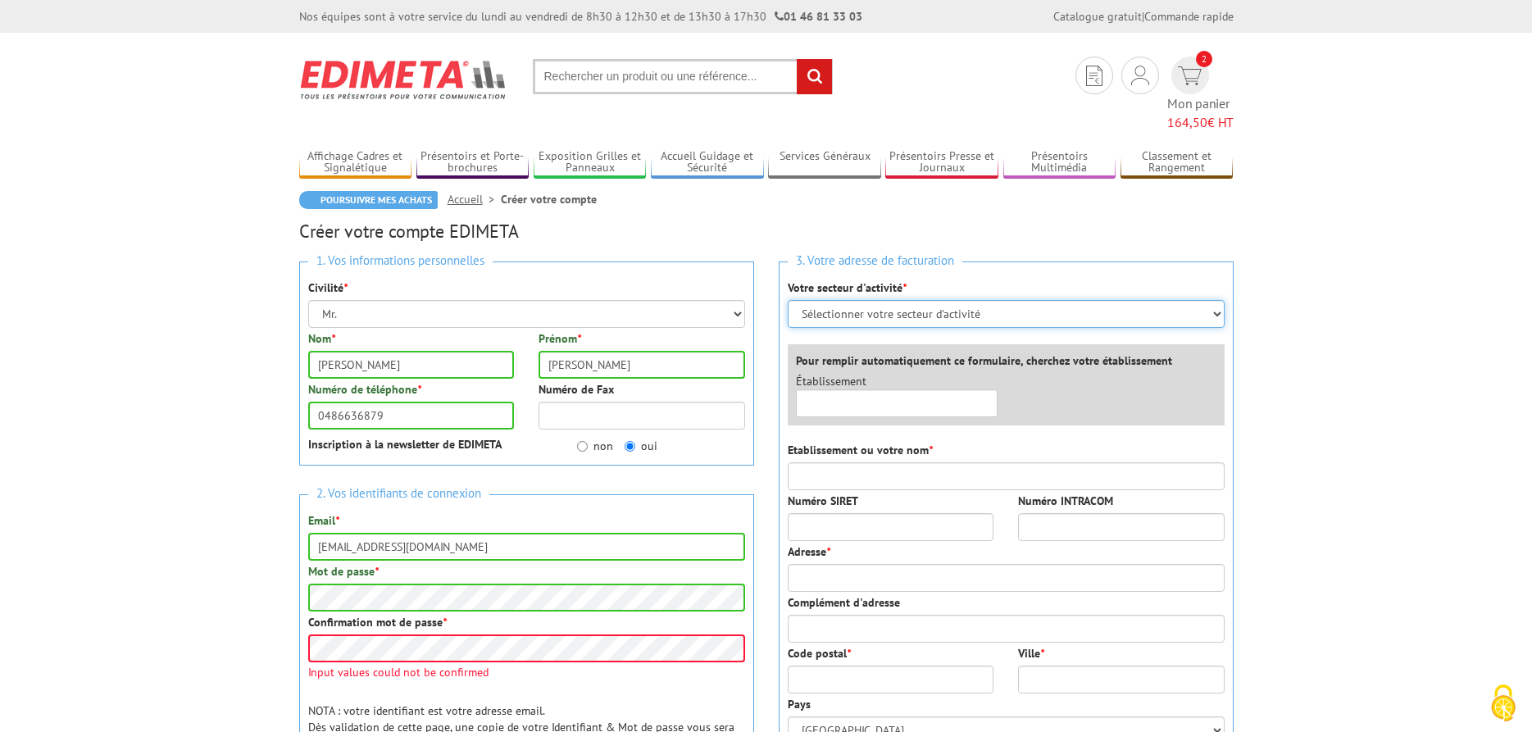
select select "877"
click option "Magasins et commerces" at bounding box center [0, 0] width 0 height 0
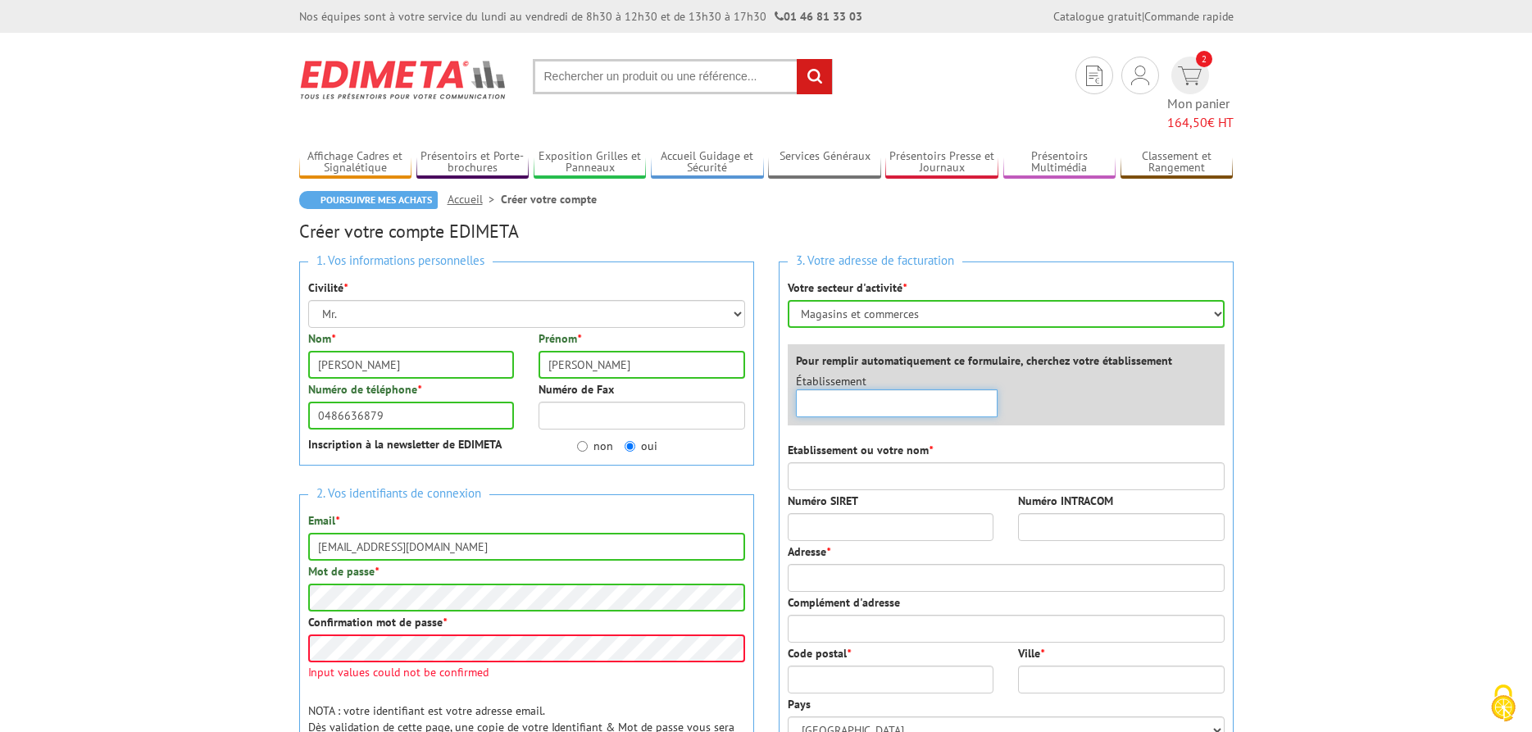
click at [877, 389] on input "text" at bounding box center [897, 403] width 203 height 28
type input "838527299"
drag, startPoint x: 878, startPoint y: 381, endPoint x: 765, endPoint y: 385, distance: 113.2
click at [796, 389] on input "838527299" at bounding box center [897, 403] width 203 height 28
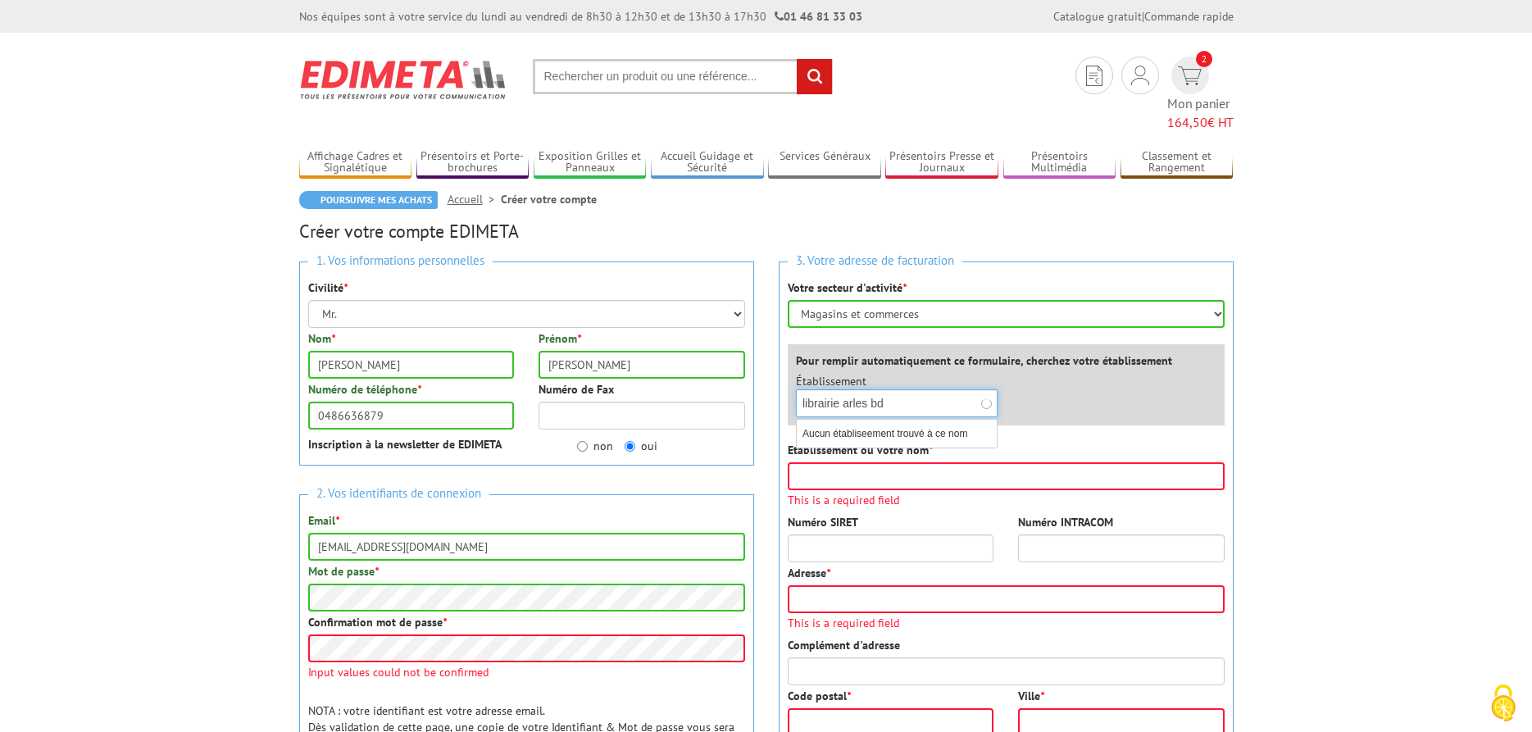
type input "librairie arles bd"
click at [840, 462] on input "Etablissement ou votre nom *" at bounding box center [1006, 476] width 437 height 28
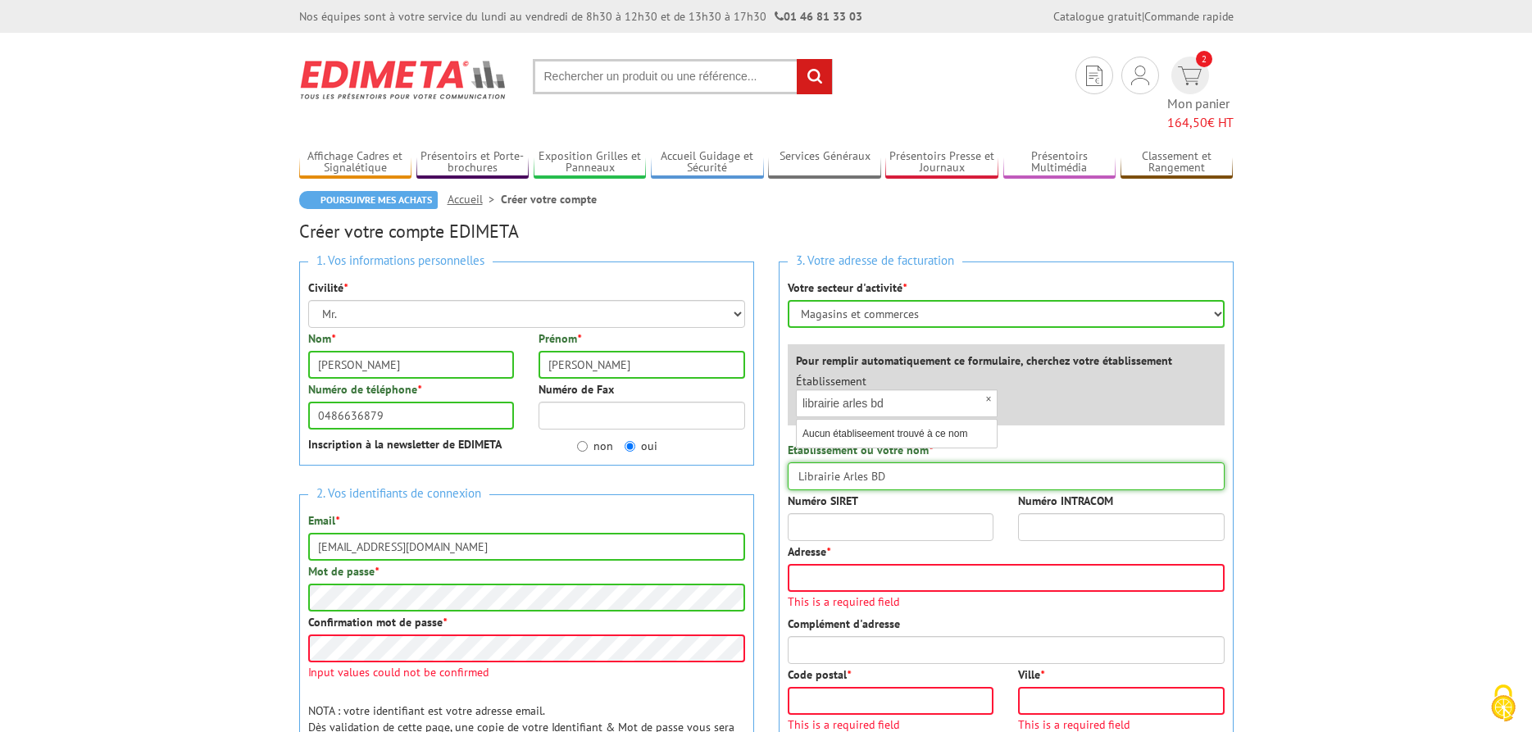
type input "Librairie Arles BD"
click at [877, 513] on input "Numéro SIRET" at bounding box center [891, 527] width 207 height 28
type input "83852729900013"
click at [987, 564] on input "Adresse *" at bounding box center [1006, 578] width 437 height 28
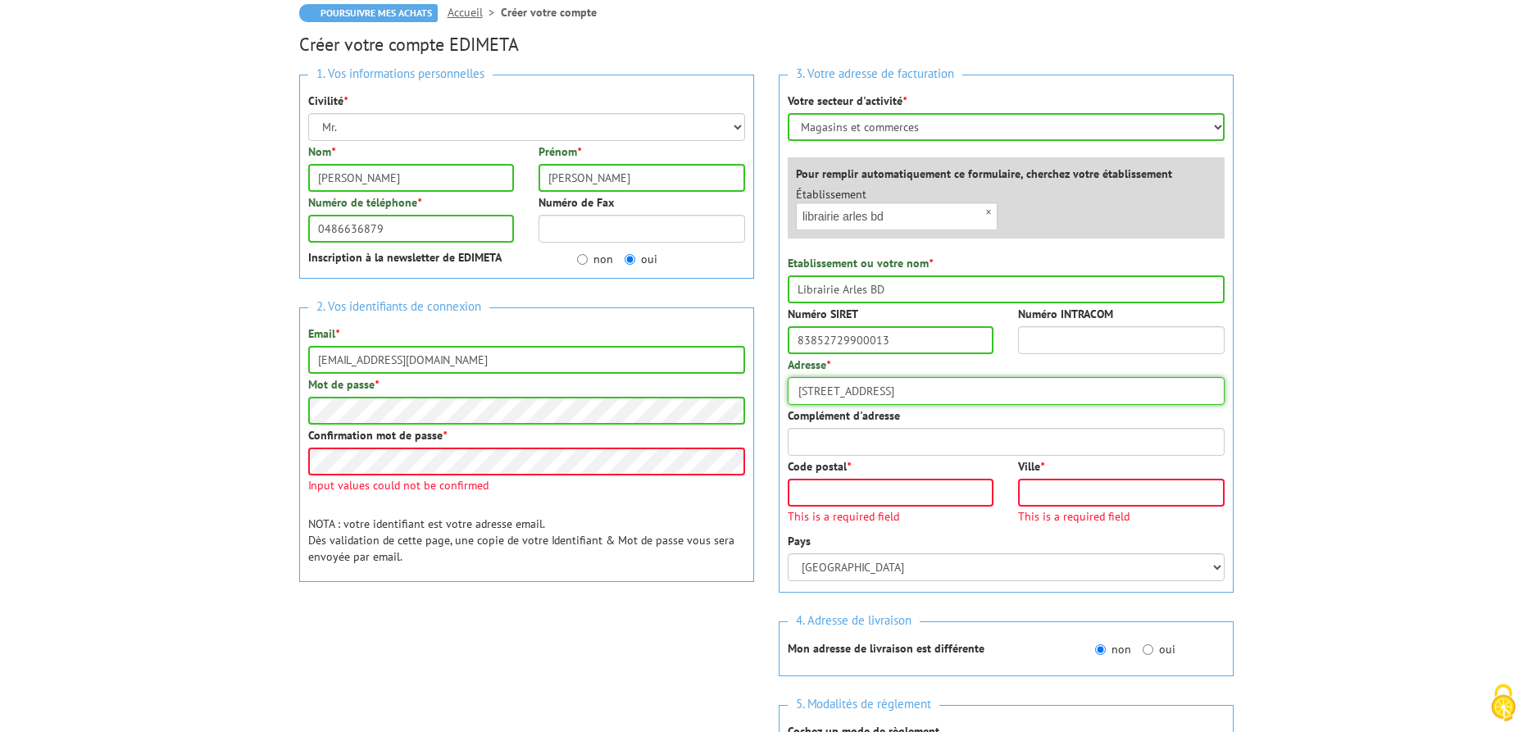
scroll to position [251, 0]
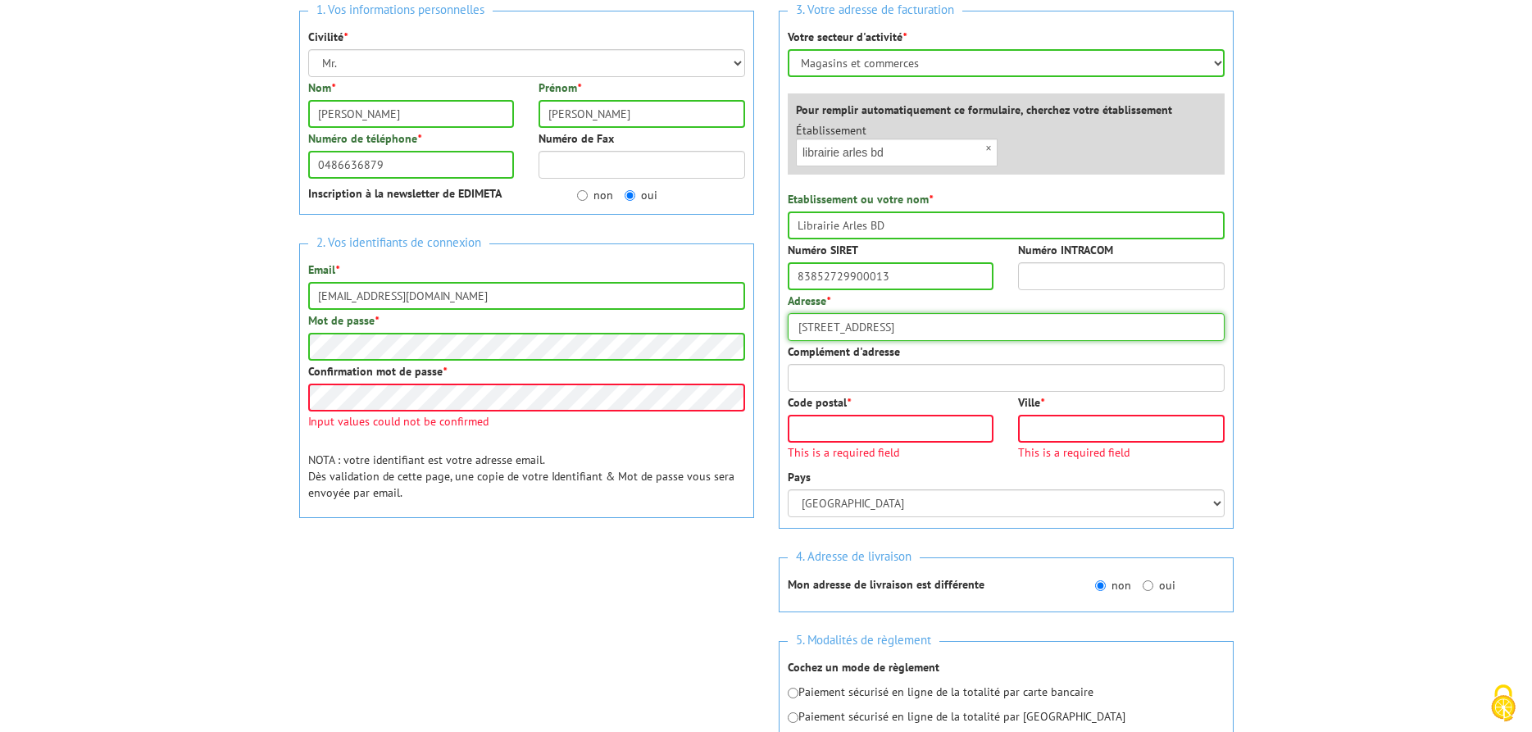
type input "19 rue du Pont"
click at [927, 415] on input "Code postal *" at bounding box center [891, 429] width 207 height 28
type input "13200"
click at [1153, 415] on input "Ville *" at bounding box center [1121, 429] width 207 height 28
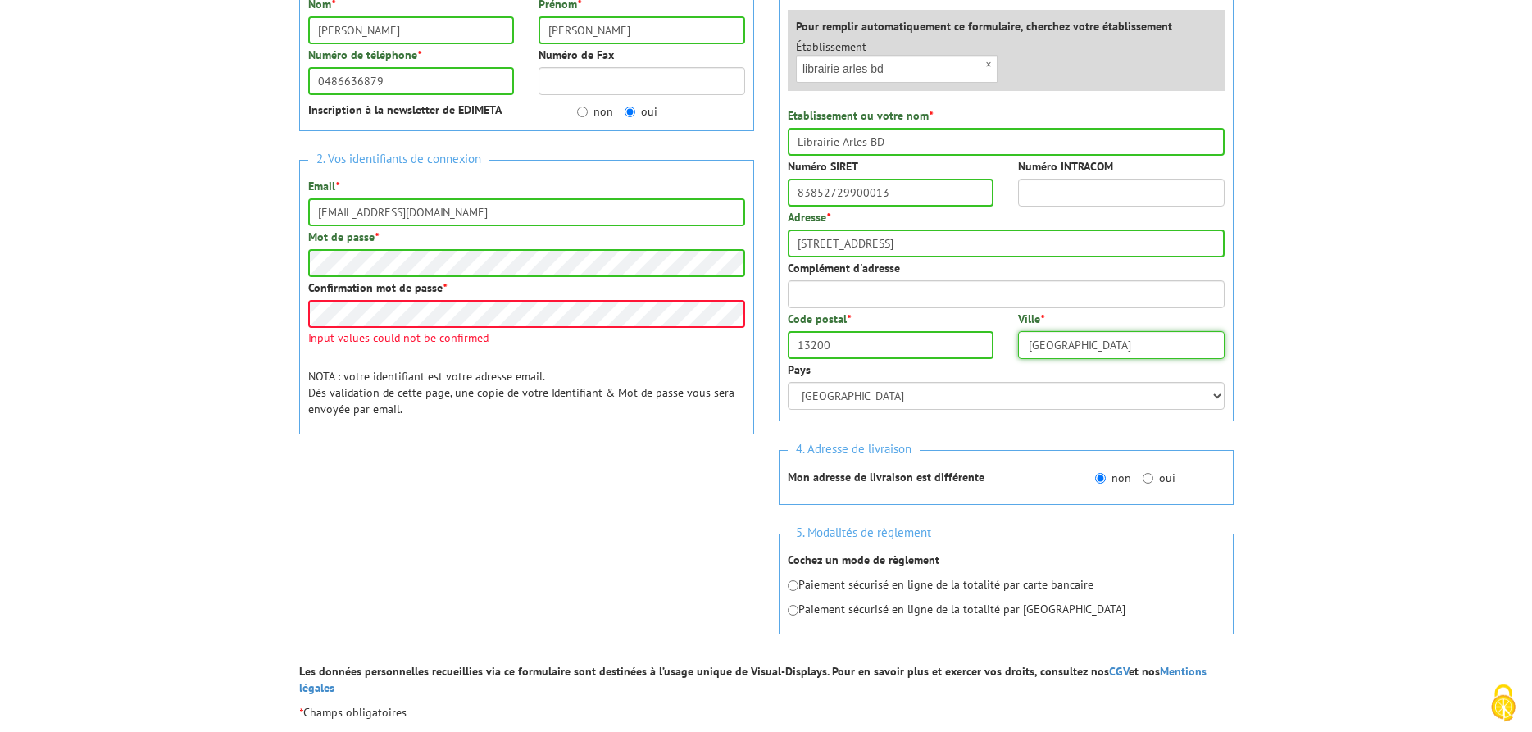
scroll to position [502, 0]
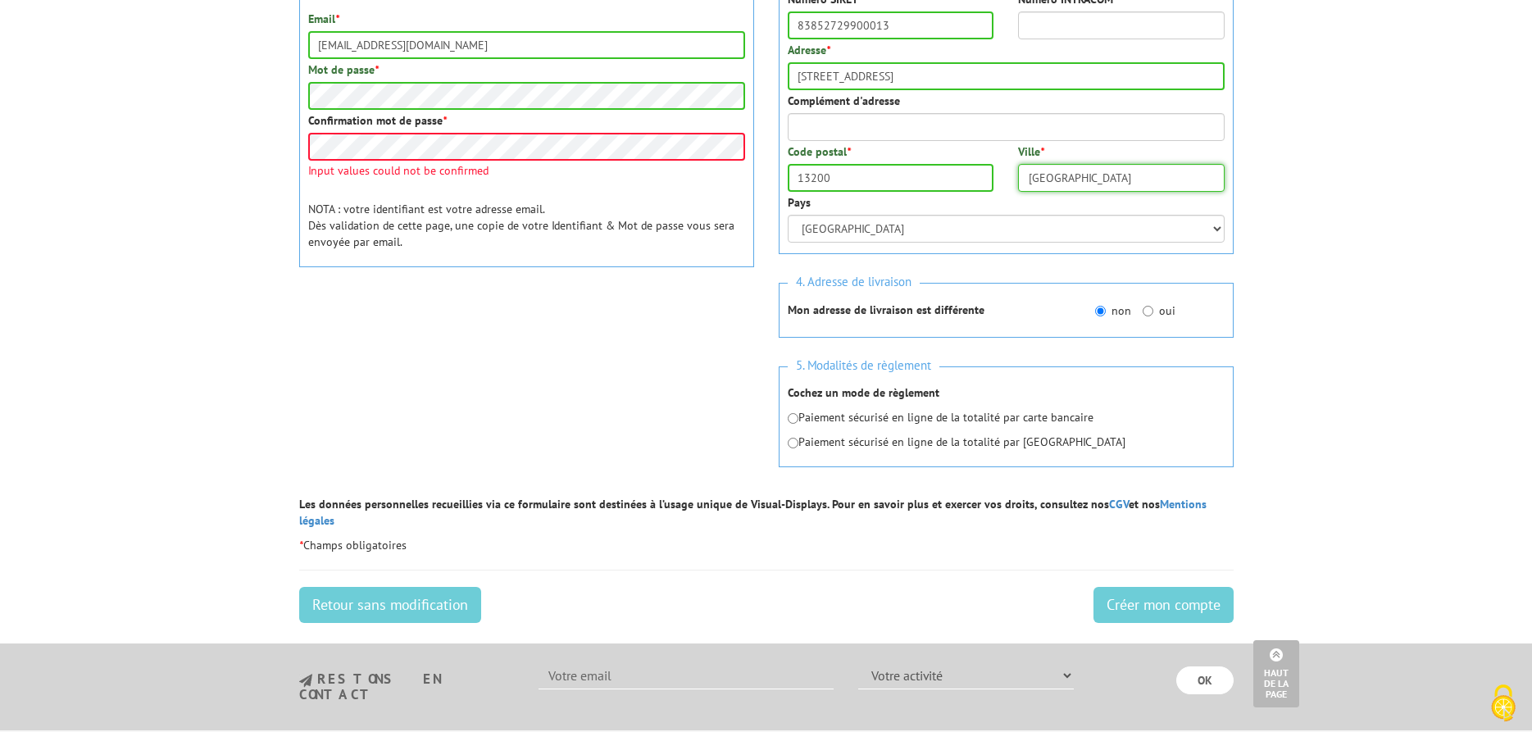
type input "Arles"
click at [796, 438] on input "radio" at bounding box center [793, 443] width 11 height 11
radio input "true"
click at [1140, 587] on input "Créer mon compte" at bounding box center [1164, 605] width 140 height 36
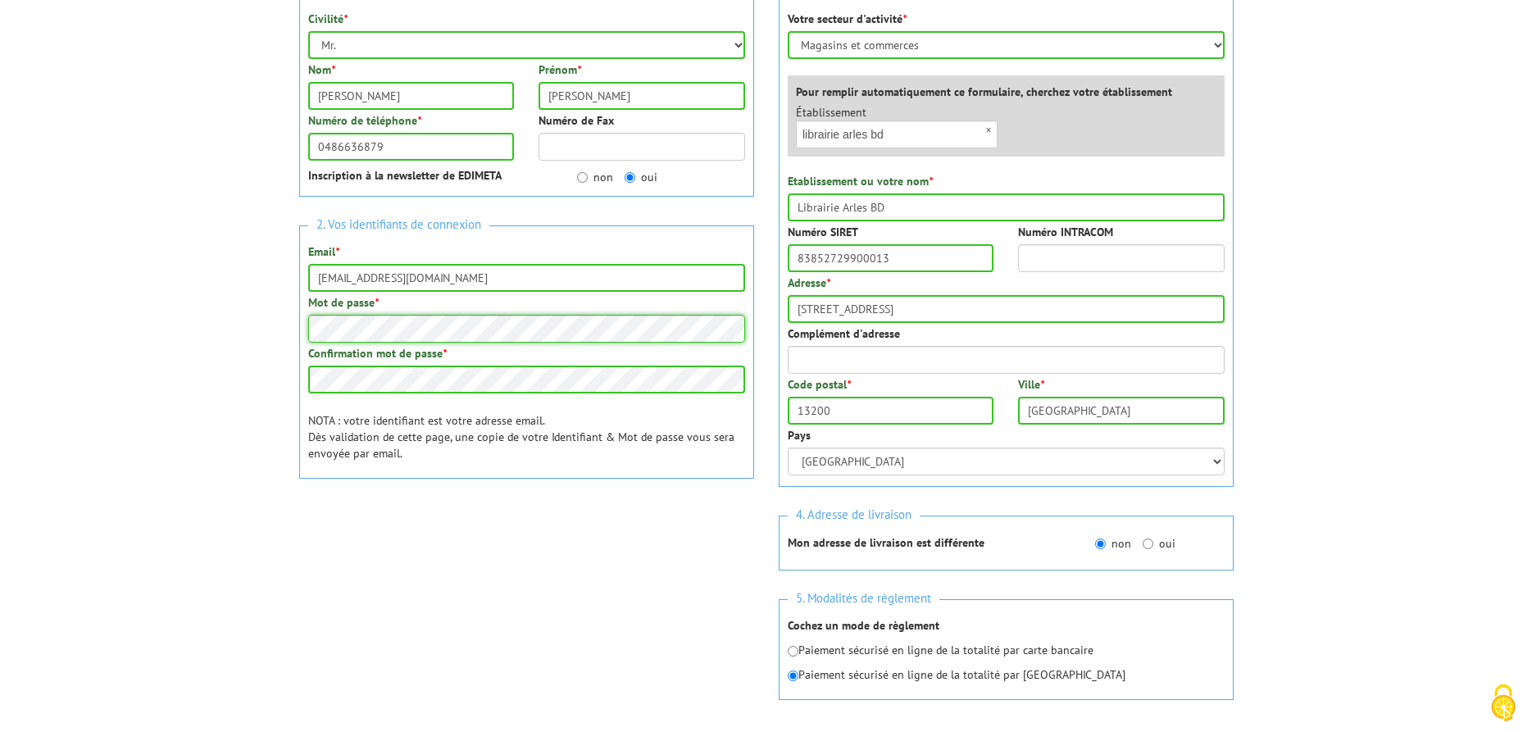
scroll to position [545, 0]
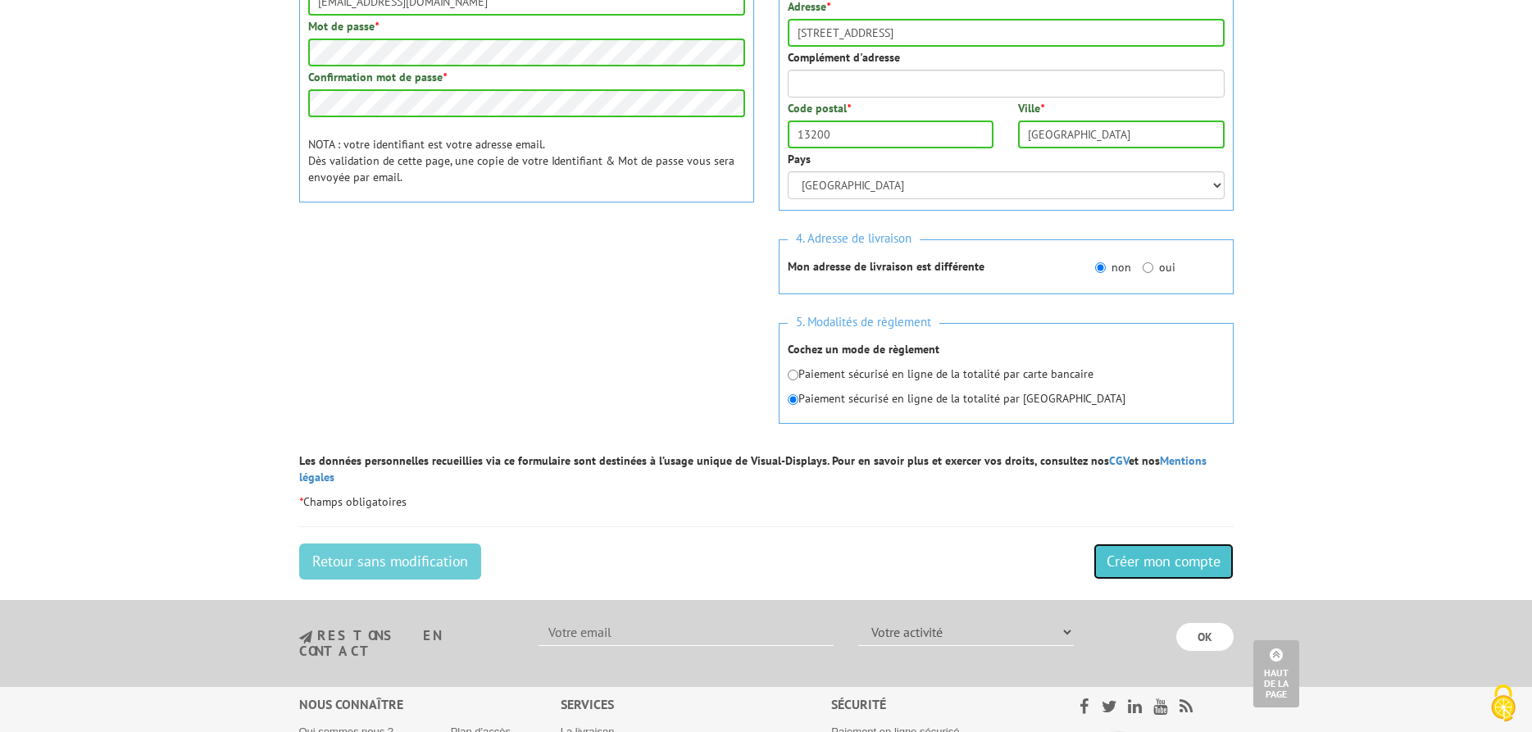
click at [1176, 544] on input "Créer mon compte" at bounding box center [1164, 562] width 140 height 36
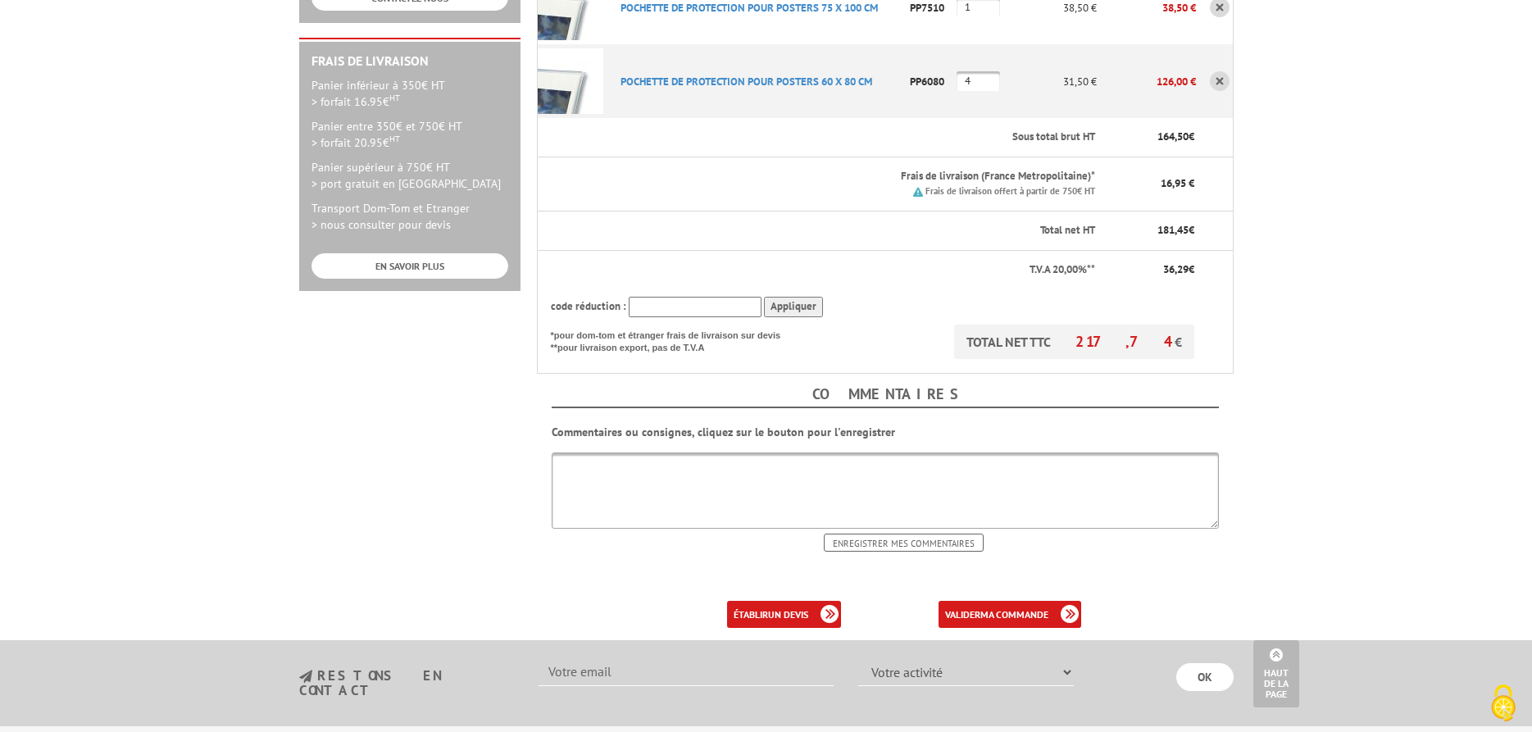
scroll to position [418, 0]
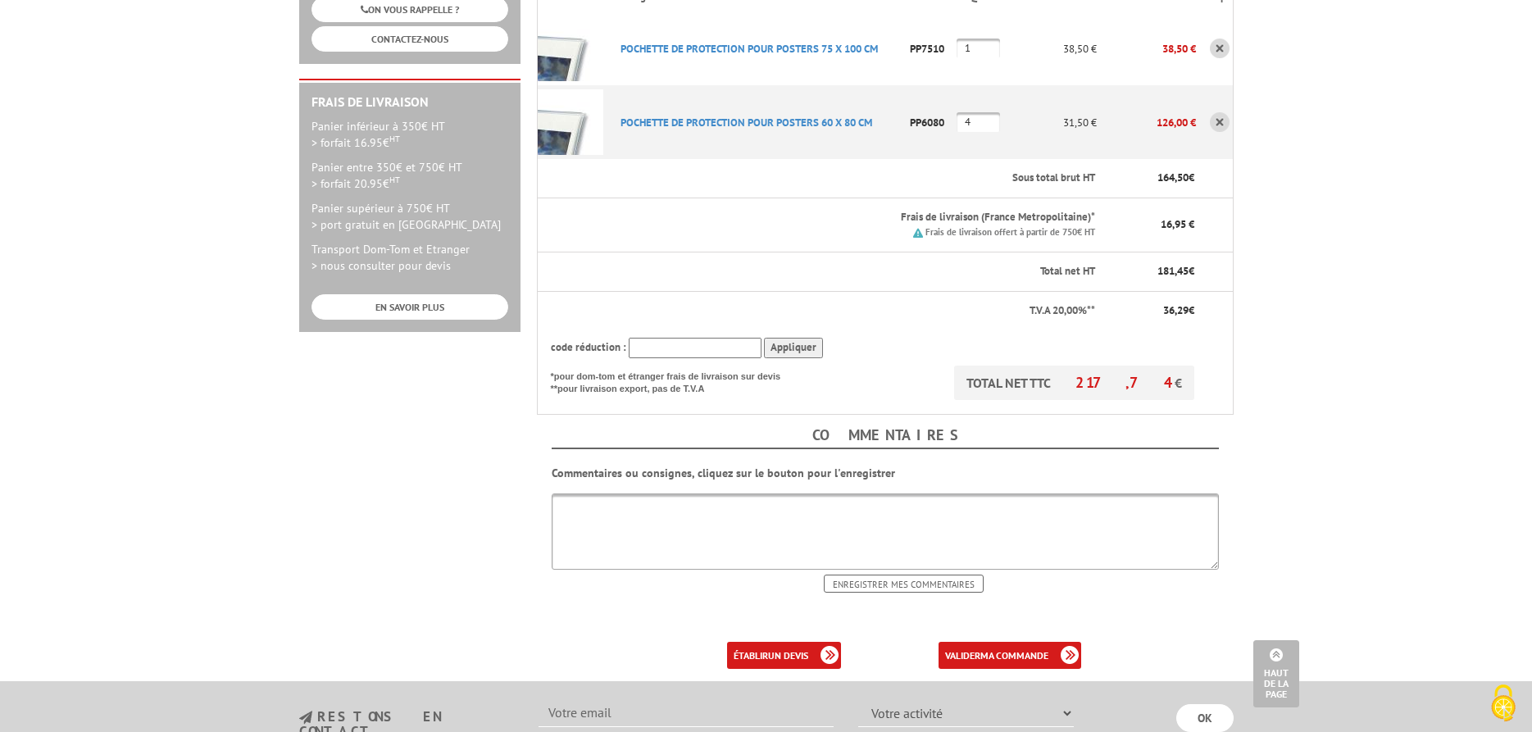
click at [679, 501] on textarea at bounding box center [885, 532] width 667 height 76
type textarea "ouverture de 10h à 19h du [DATE] au [DATE]"
click at [887, 575] on input "Enregistrer mes commentaires" at bounding box center [904, 584] width 160 height 18
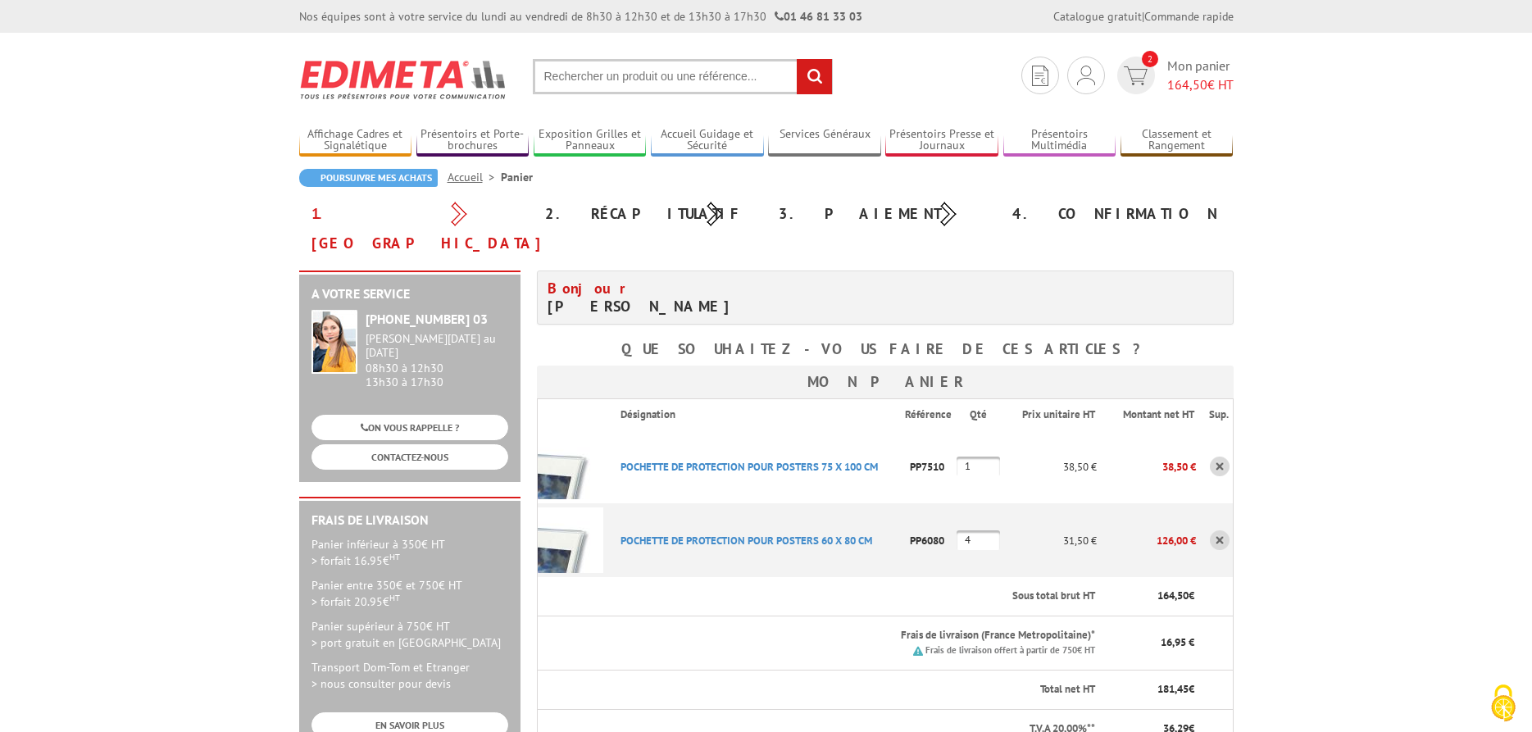
scroll to position [585, 0]
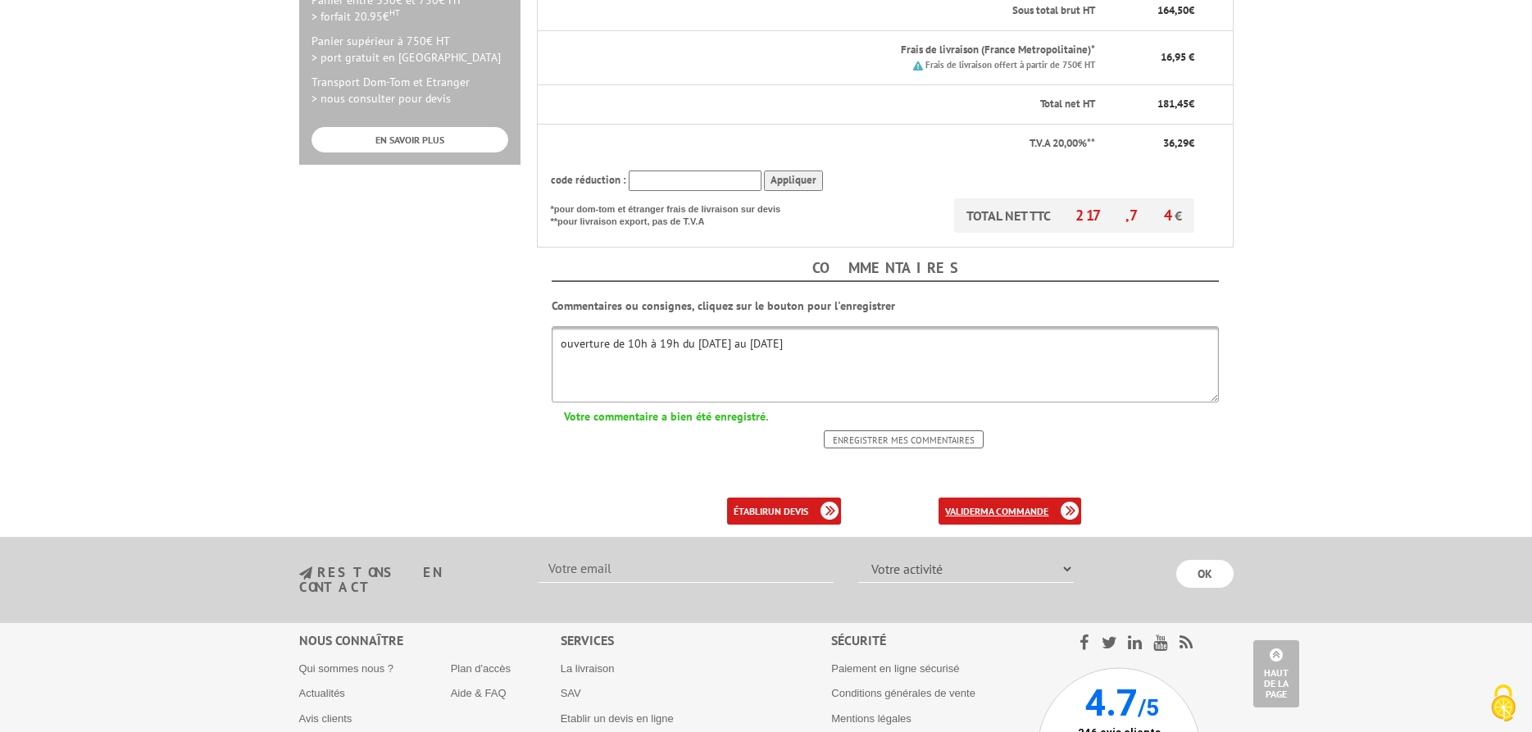
click at [981, 498] on link "valider ma commande" at bounding box center [1010, 511] width 143 height 27
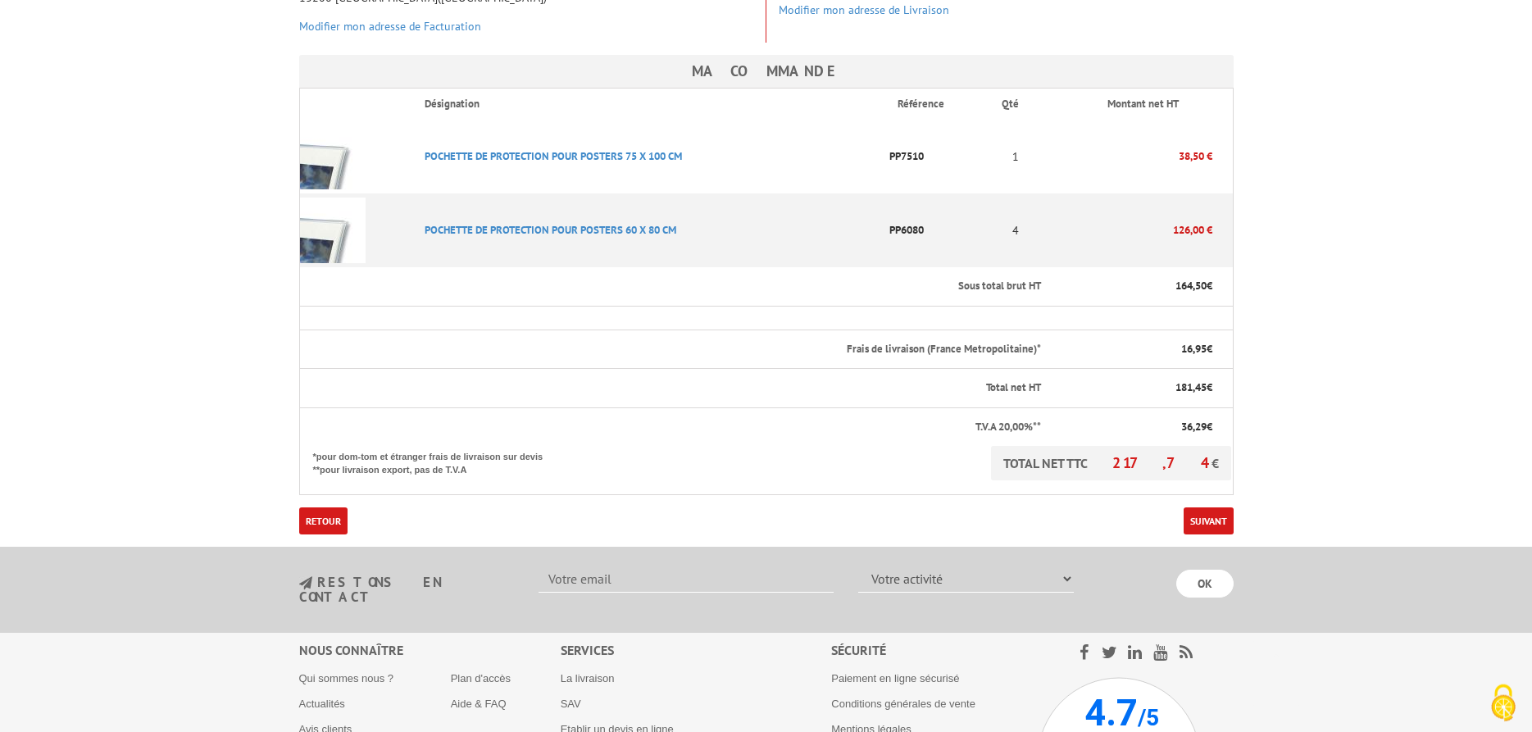
scroll to position [502, 0]
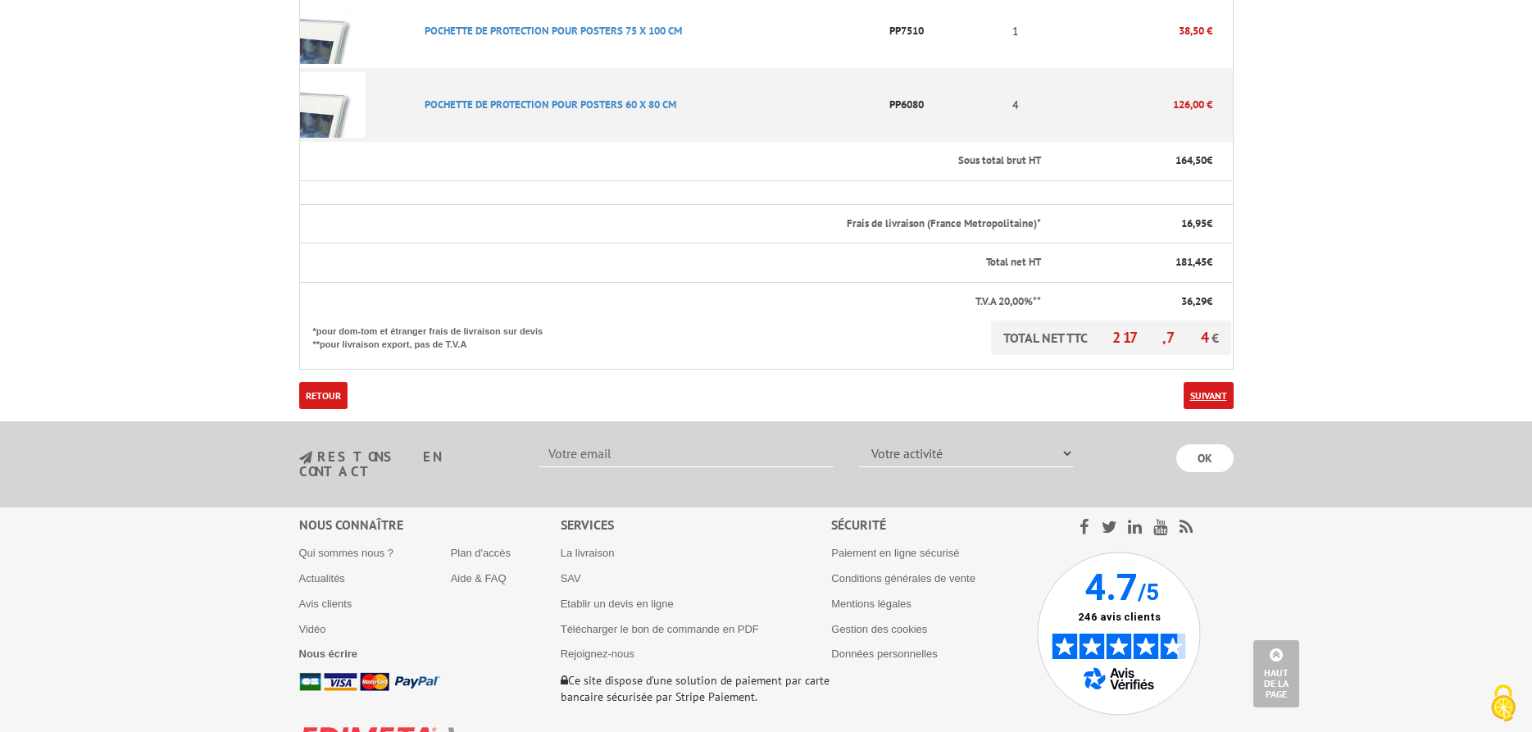
click at [1219, 382] on link "Suivant" at bounding box center [1209, 395] width 50 height 27
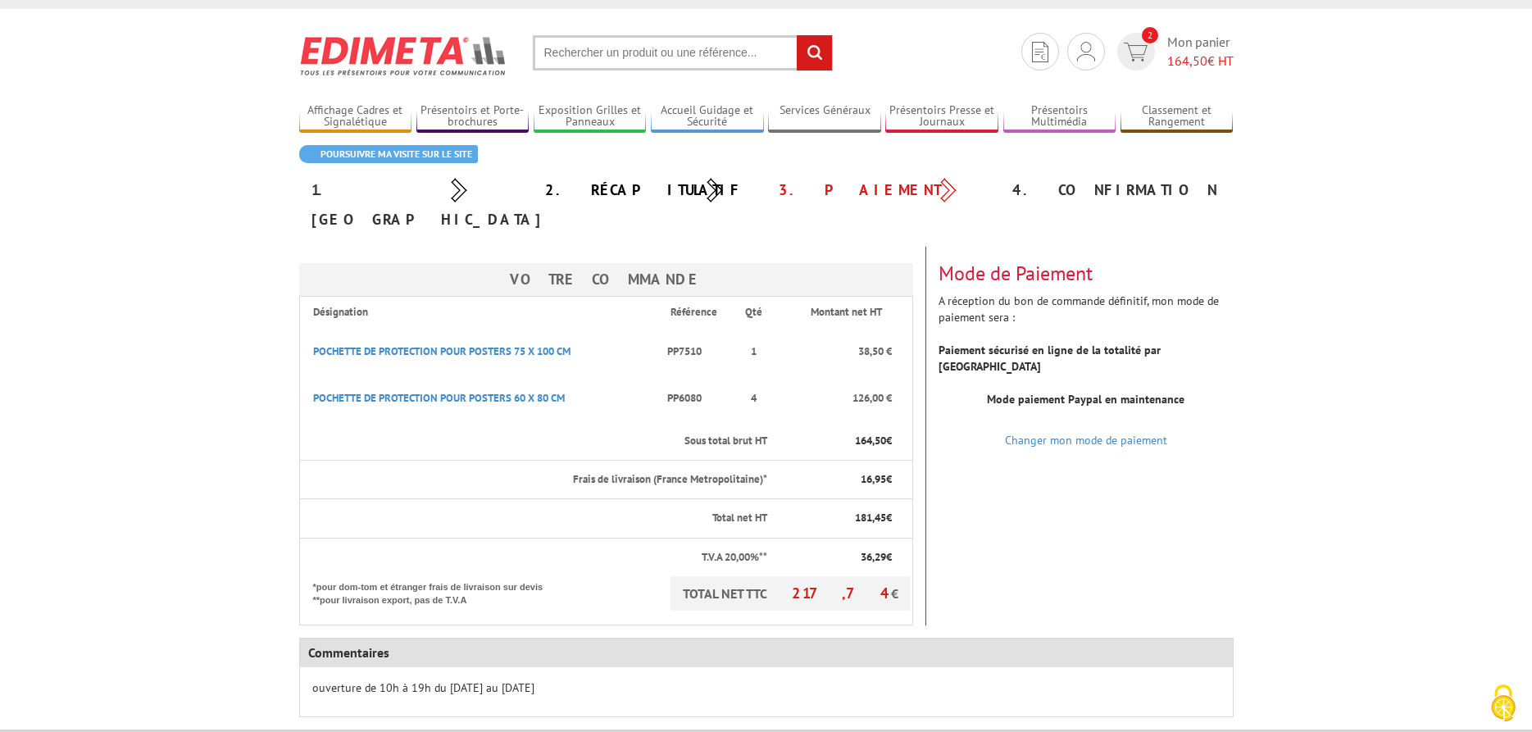
scroll to position [275, 0]
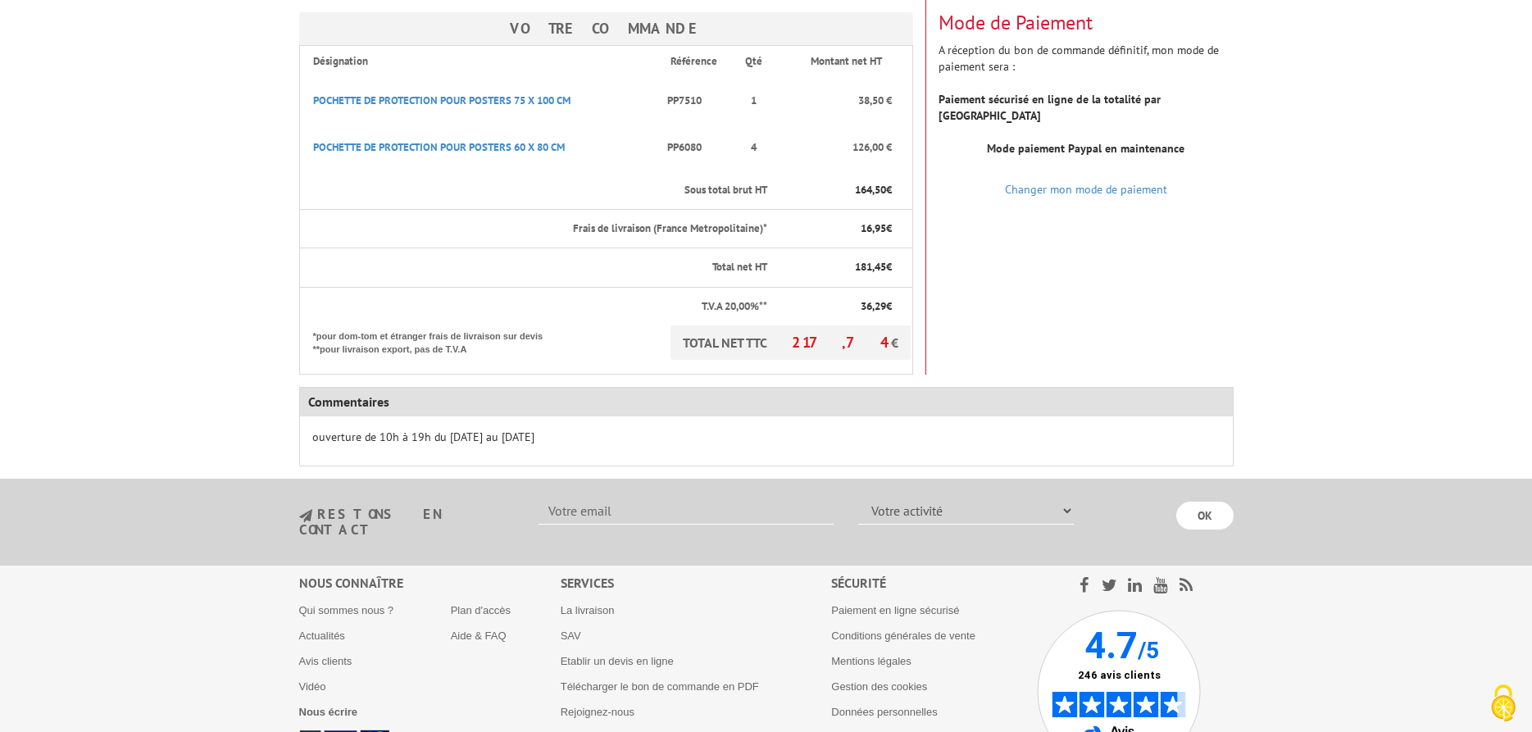
click at [763, 497] on input "text" at bounding box center [686, 511] width 295 height 28
click at [858, 497] on select "Votre activité Administrations et collectivités Magasins et commerces Entrepris…" at bounding box center [966, 511] width 216 height 28
select select "877"
click option "Magasins et commerces" at bounding box center [0, 0] width 0 height 0
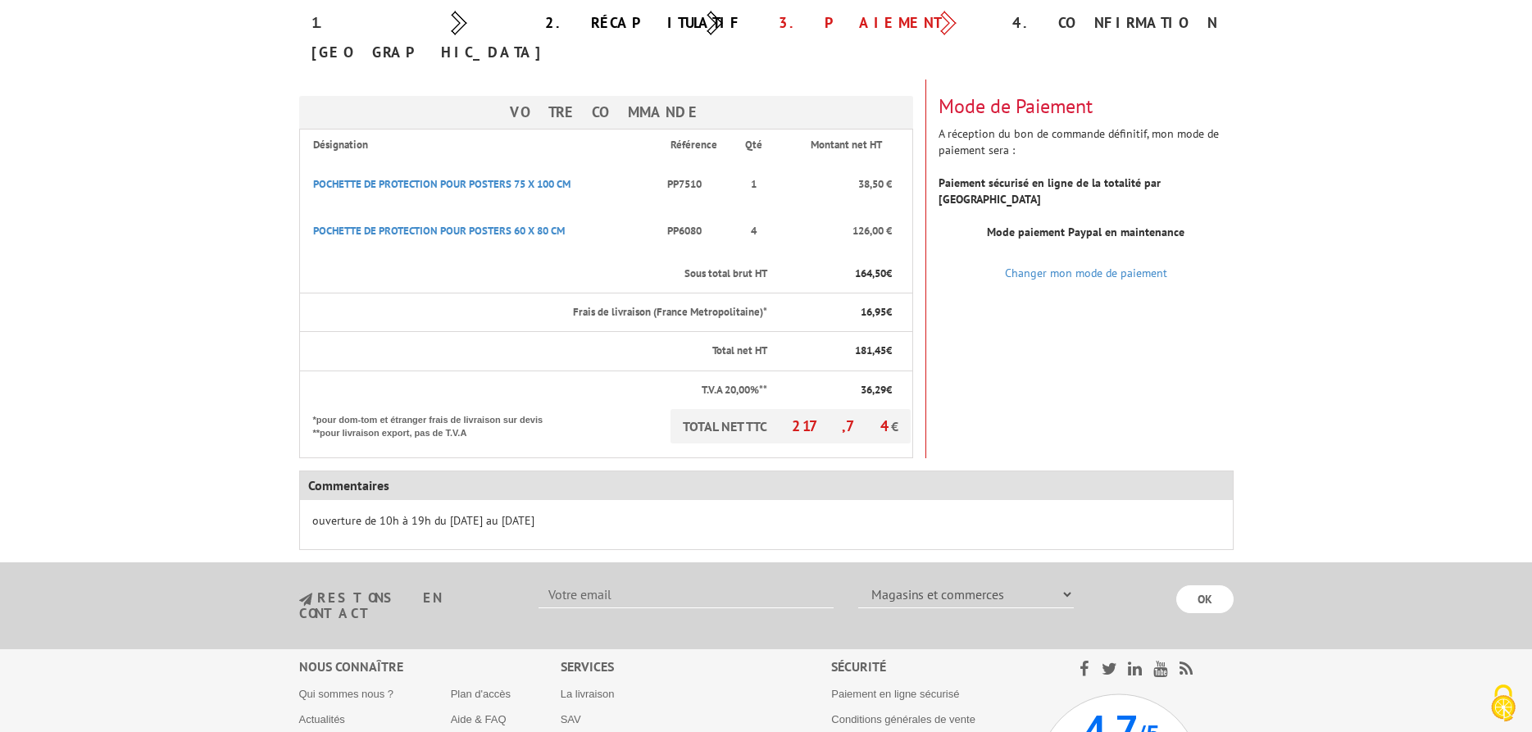
scroll to position [358, 0]
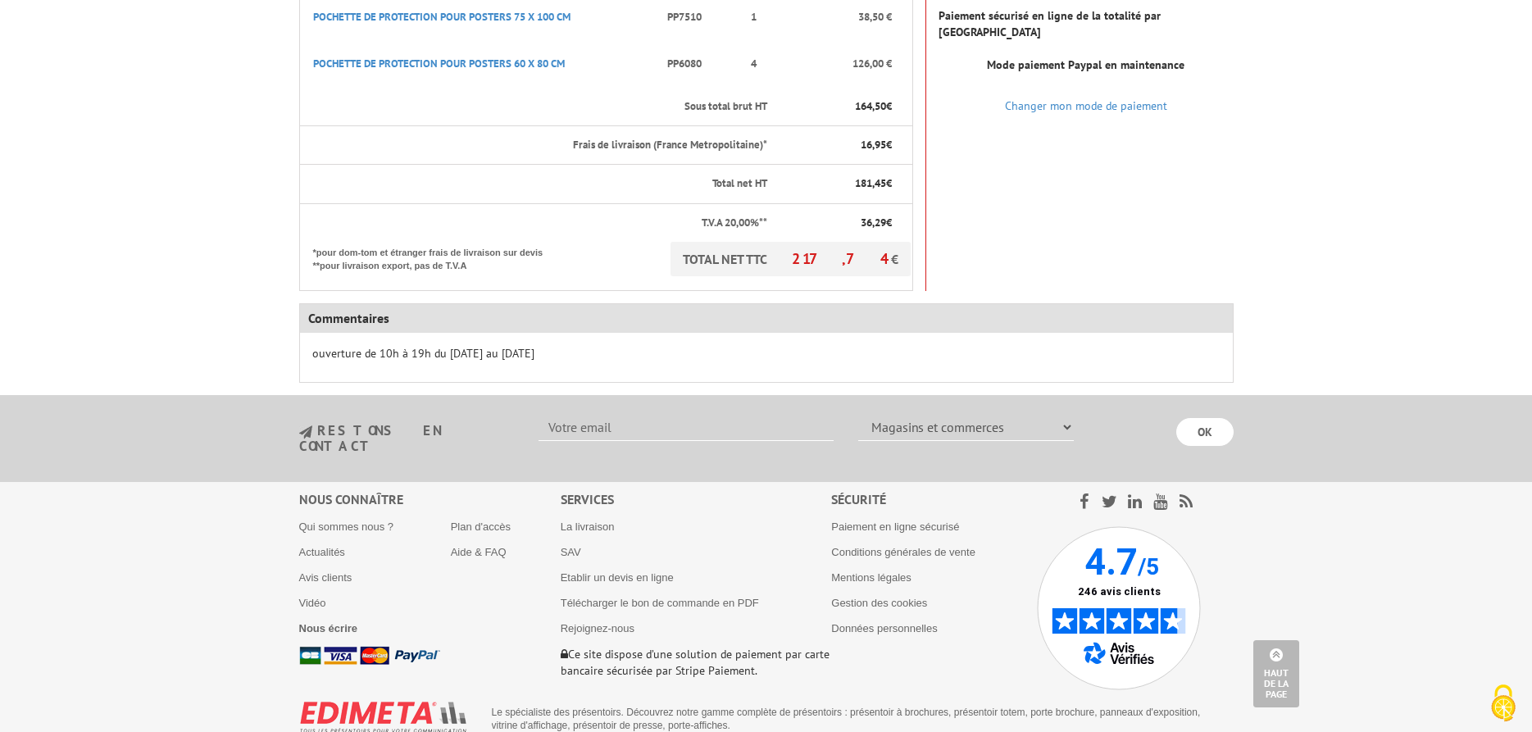
click at [617, 413] on input "text" at bounding box center [686, 427] width 295 height 28
type input "arlesbd@canalbd.net"
click at [1202, 418] on input "OK" at bounding box center [1205, 432] width 57 height 28
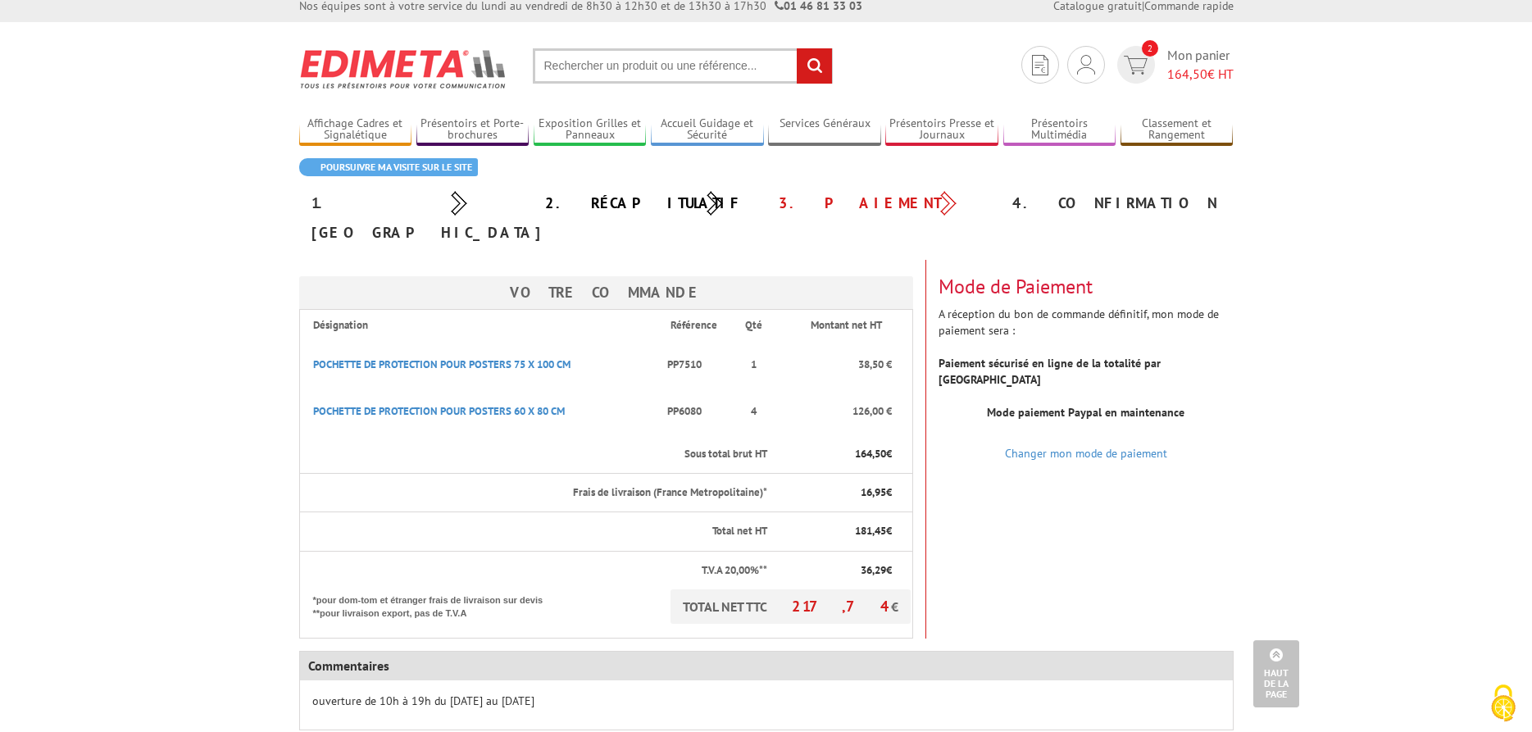
scroll to position [0, 0]
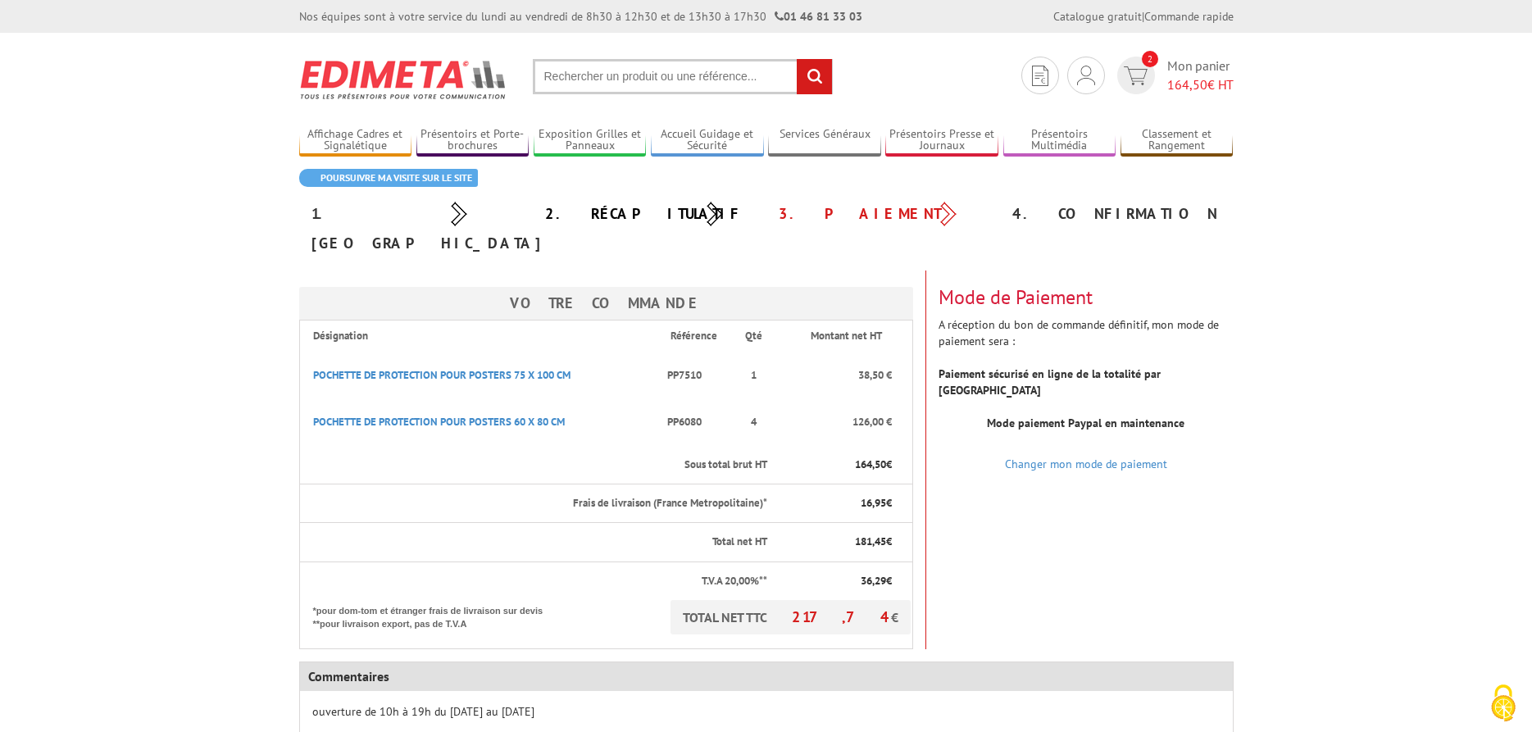
click at [823, 217] on div "3. Paiement" at bounding box center [884, 214] width 234 height 30
click at [1111, 457] on link "Changer mon mode de paiement" at bounding box center [1086, 464] width 162 height 15
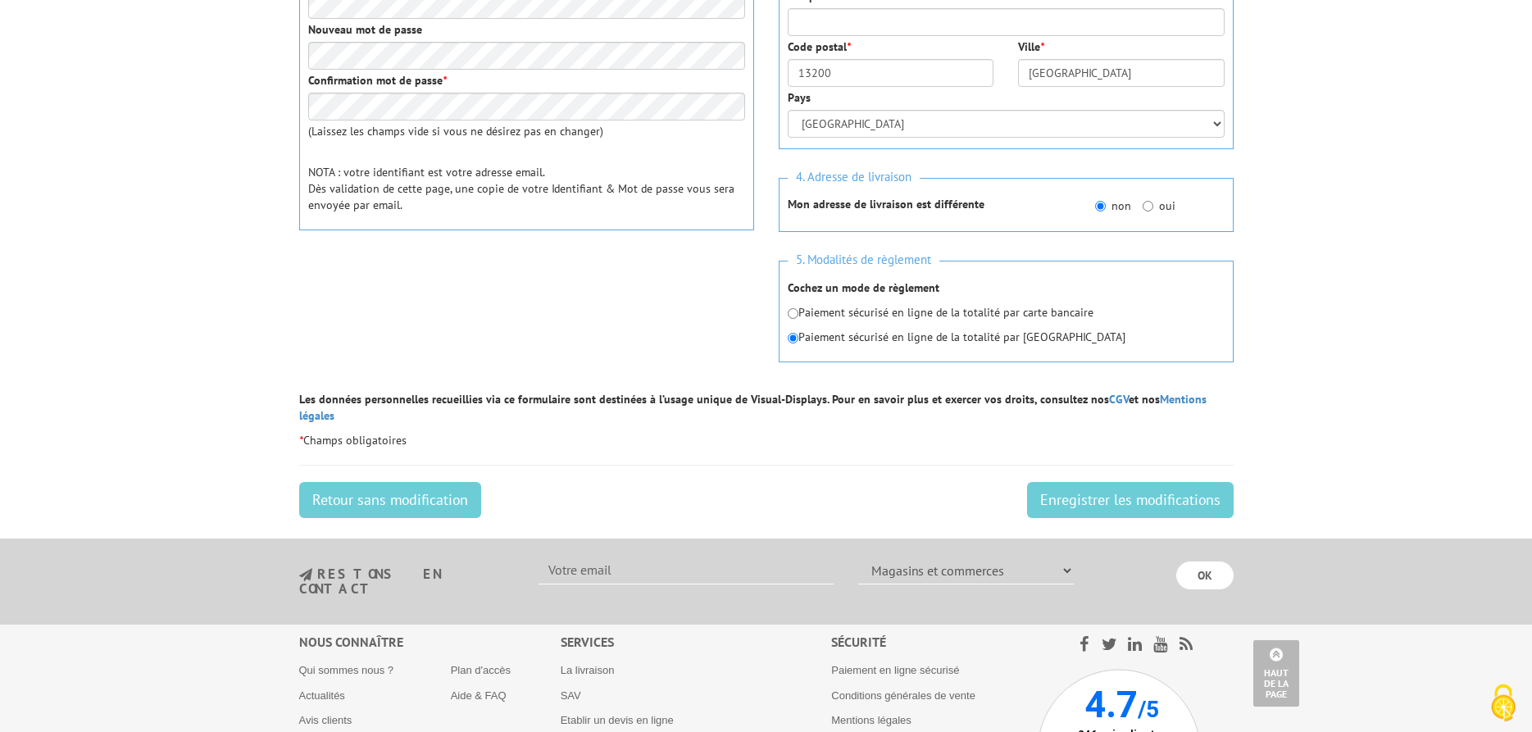
scroll to position [669, 0]
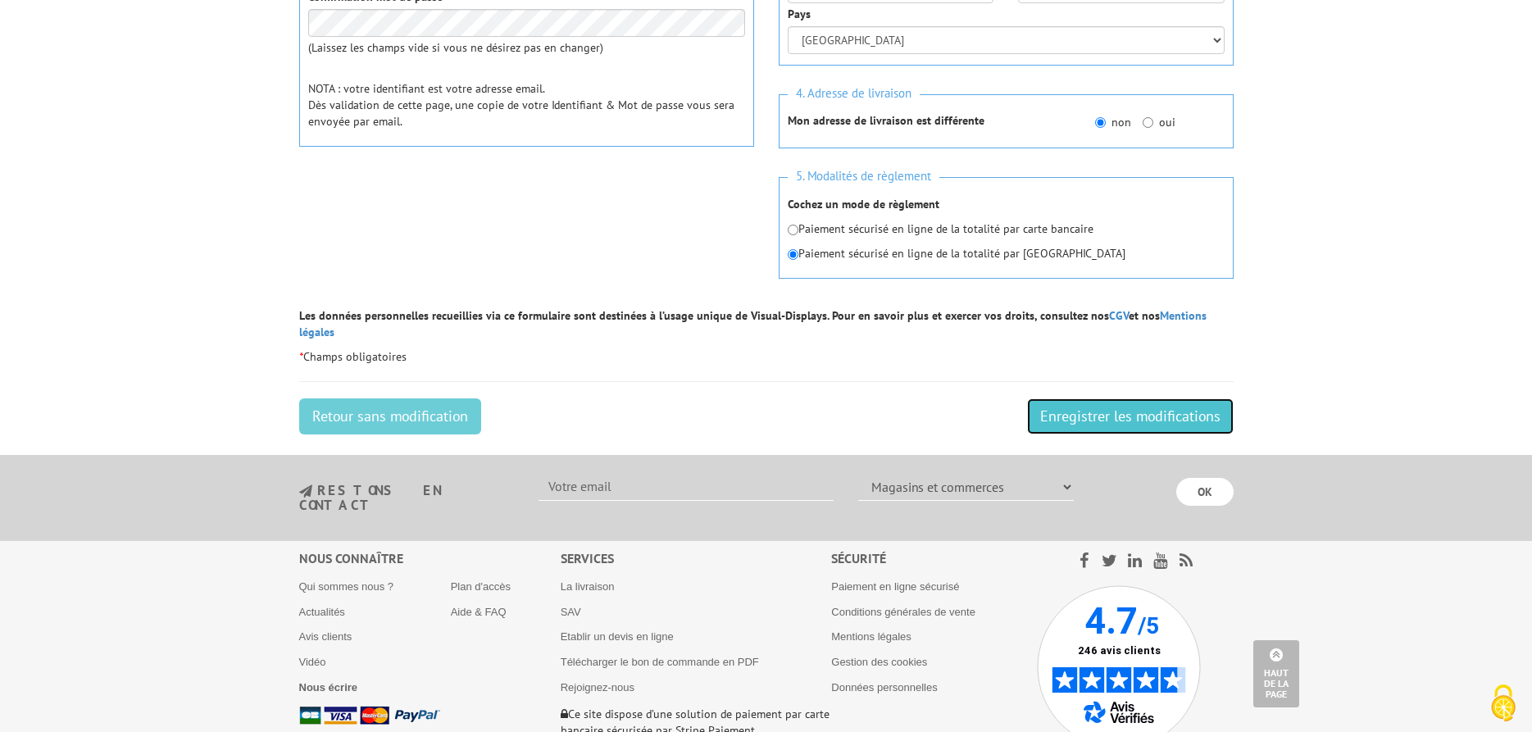
click at [1154, 408] on input "Enregistrer les modifications" at bounding box center [1130, 416] width 207 height 36
